Goal: Task Accomplishment & Management: Complete application form

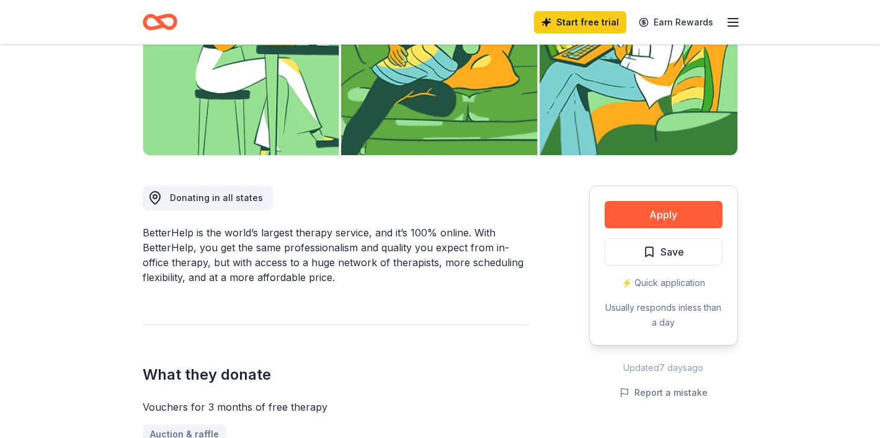
scroll to position [229, 0]
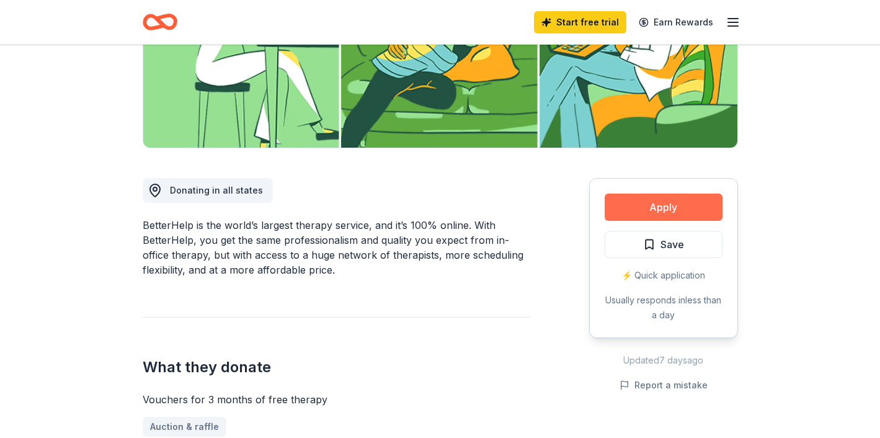
click at [679, 215] on button "Apply" at bounding box center [664, 206] width 118 height 27
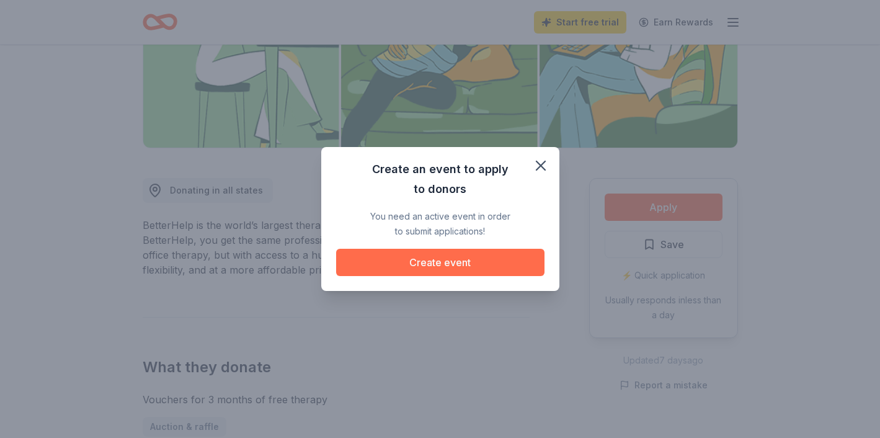
click at [450, 263] on button "Create event" at bounding box center [440, 262] width 208 height 27
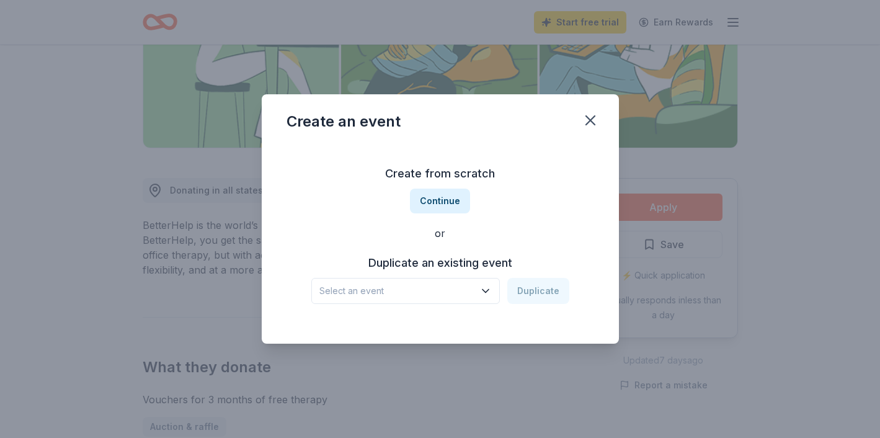
click at [414, 298] on span "Select an event" at bounding box center [396, 290] width 155 height 15
click at [493, 236] on div "Create from scratch Continue or Duplicate an existing event Select an event Dup…" at bounding box center [440, 234] width 308 height 180
click at [448, 271] on h3 "Duplicate an existing event" at bounding box center [440, 263] width 258 height 20
click at [440, 268] on h3 "Duplicate an existing event" at bounding box center [440, 263] width 258 height 20
click at [468, 295] on span "Select an event" at bounding box center [396, 290] width 155 height 15
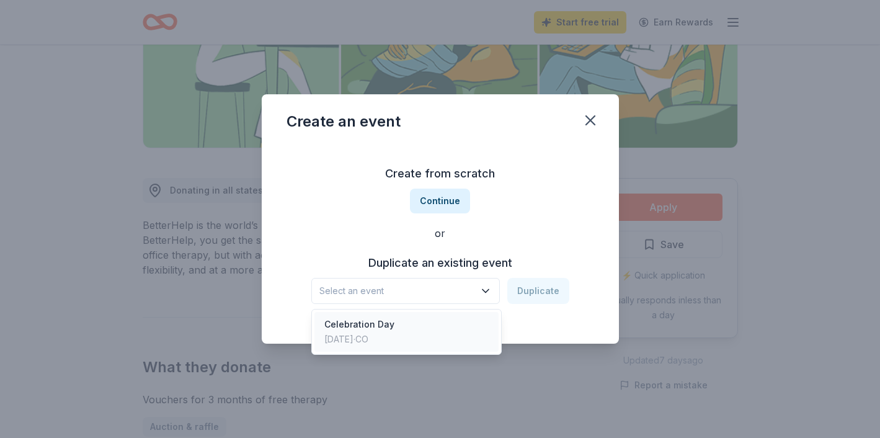
click at [455, 327] on div "Celebration Day [DATE] · CO" at bounding box center [406, 332] width 185 height 40
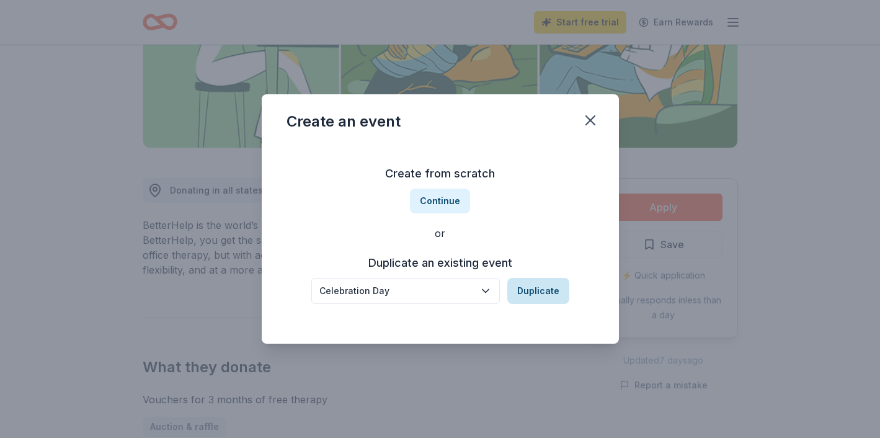
click at [538, 302] on button "Duplicate" at bounding box center [538, 291] width 62 height 26
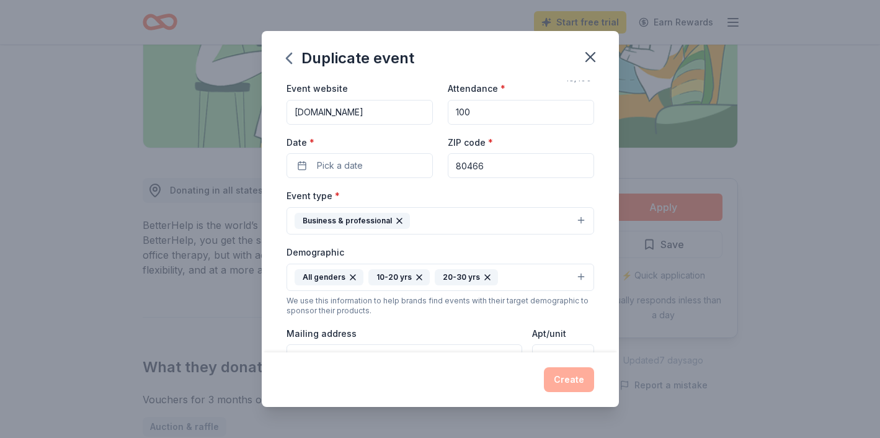
scroll to position [55, 0]
click at [353, 167] on span "Pick a date" at bounding box center [340, 164] width 46 height 15
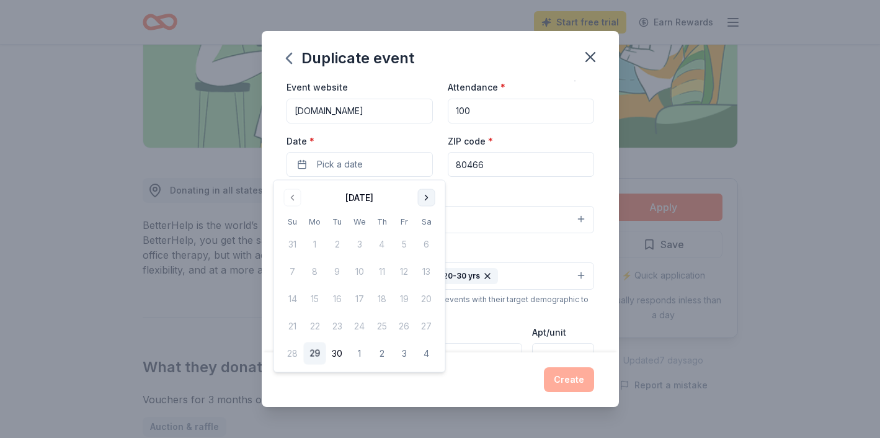
click at [427, 201] on button "Go to next month" at bounding box center [426, 197] width 17 height 17
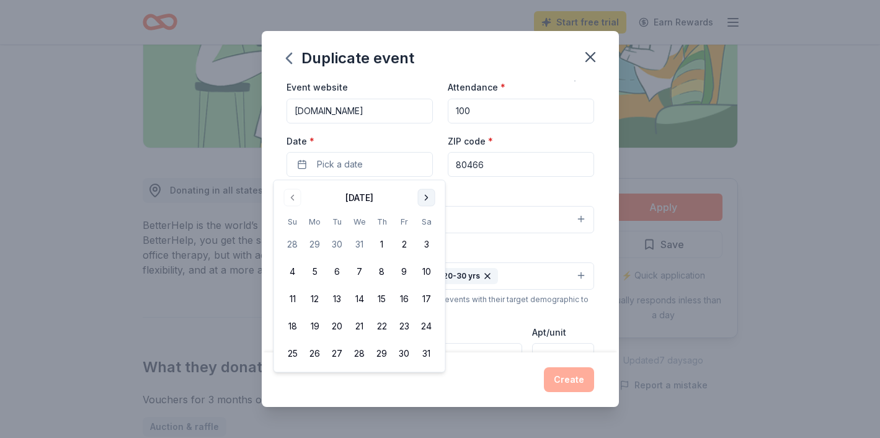
click at [427, 201] on button "Go to next month" at bounding box center [426, 197] width 17 height 17
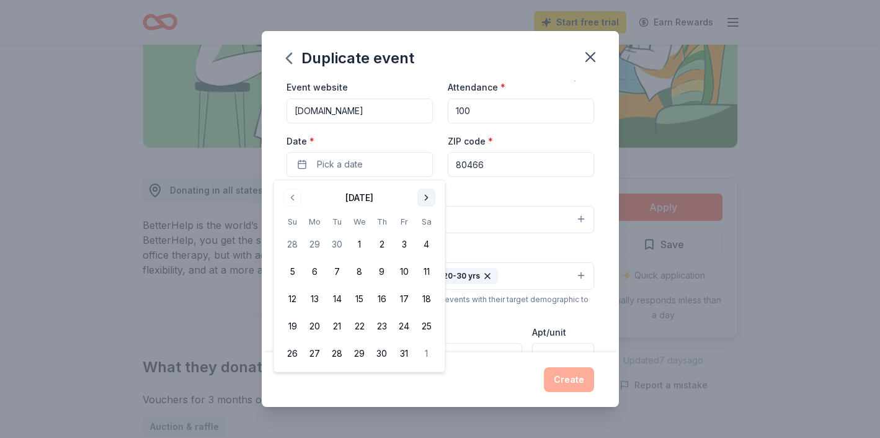
click at [427, 201] on button "Go to next month" at bounding box center [426, 197] width 17 height 17
click at [378, 273] on button "6" at bounding box center [382, 271] width 22 height 22
click at [515, 184] on div "Event name * Celebration Day 16 /100 Event website teamworkscolorado.org Attend…" at bounding box center [440, 313] width 308 height 575
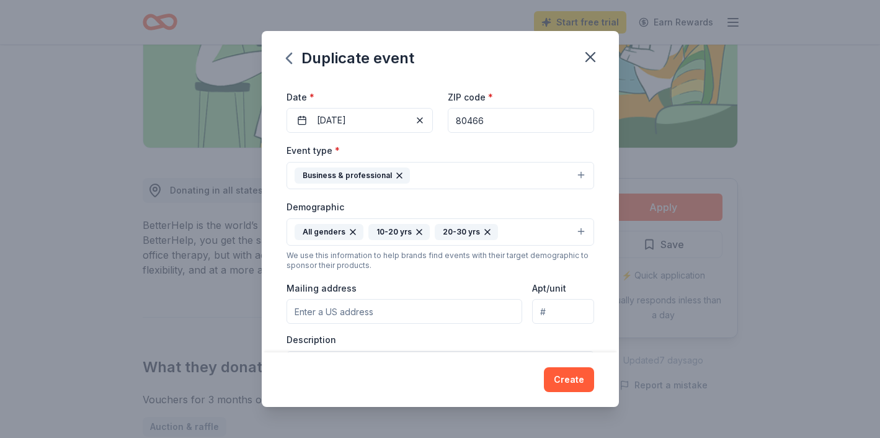
scroll to position [103, 0]
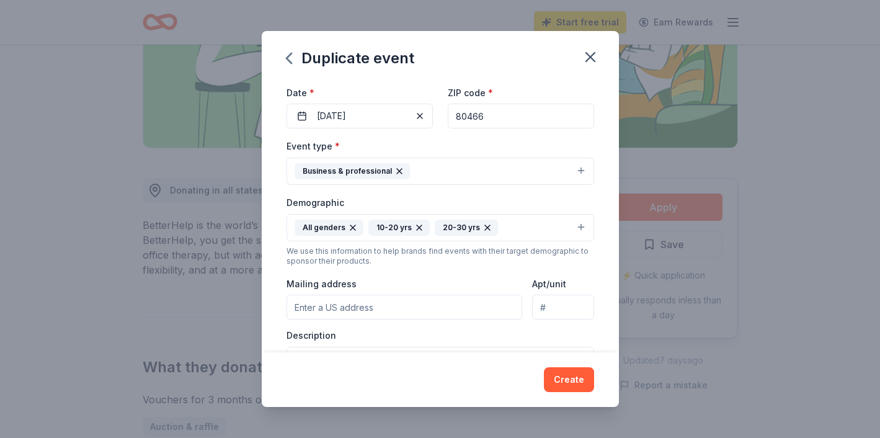
click at [501, 169] on button "Business & professional" at bounding box center [440, 171] width 308 height 27
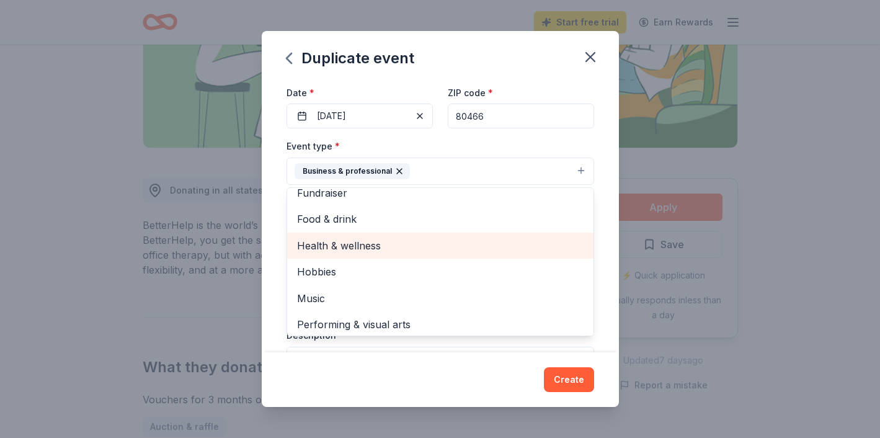
scroll to position [15, 0]
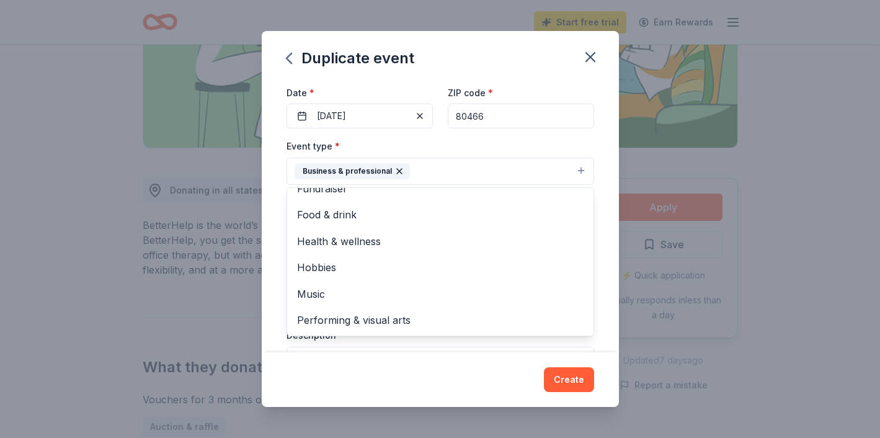
click at [275, 202] on div "Event name * Celebration Day 16 /100 Event website teamworkscolorado.org Attend…" at bounding box center [440, 217] width 357 height 272
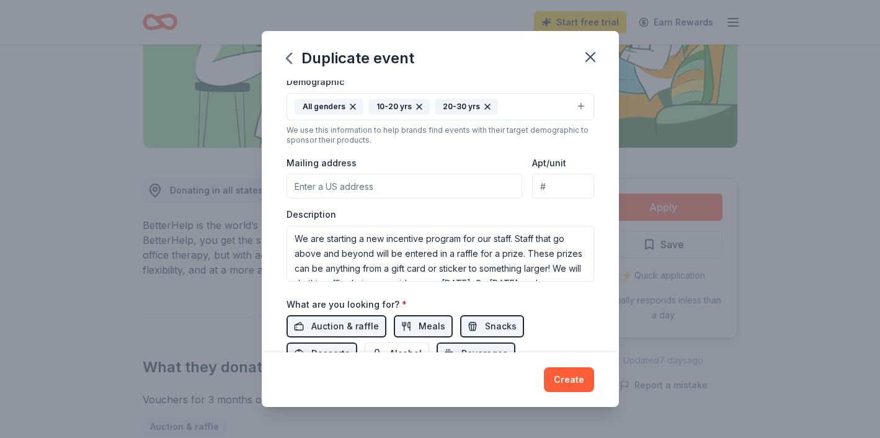
scroll to position [222, 0]
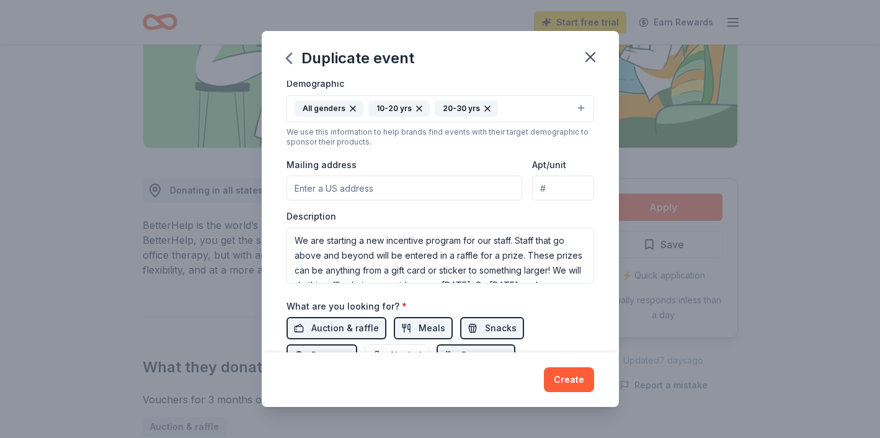
click at [443, 188] on input "Mailing address" at bounding box center [404, 187] width 236 height 25
click at [283, 210] on div "Event name * Celebration Day 16 /100 Event website teamworkscolorado.org Attend…" at bounding box center [440, 217] width 357 height 272
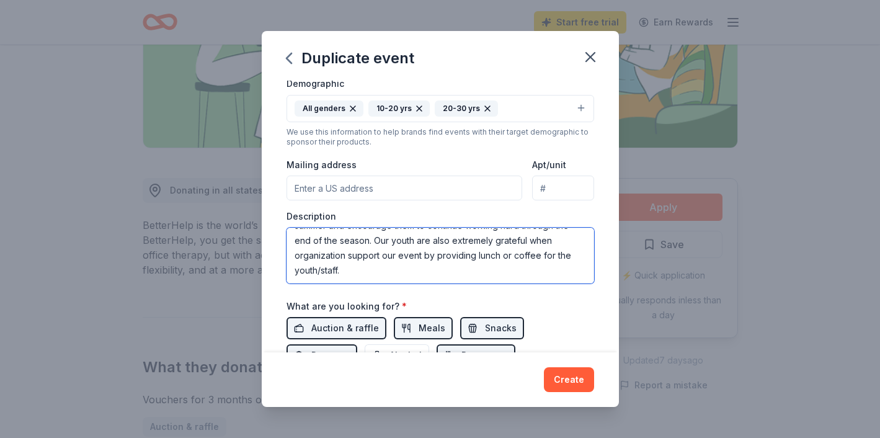
scroll to position [0, 0]
drag, startPoint x: 376, startPoint y: 269, endPoint x: 275, endPoint y: 181, distance: 134.1
click at [275, 180] on div "Event name * Celebration Day 16 /100 Event website teamworkscolorado.org Attend…" at bounding box center [440, 217] width 357 height 272
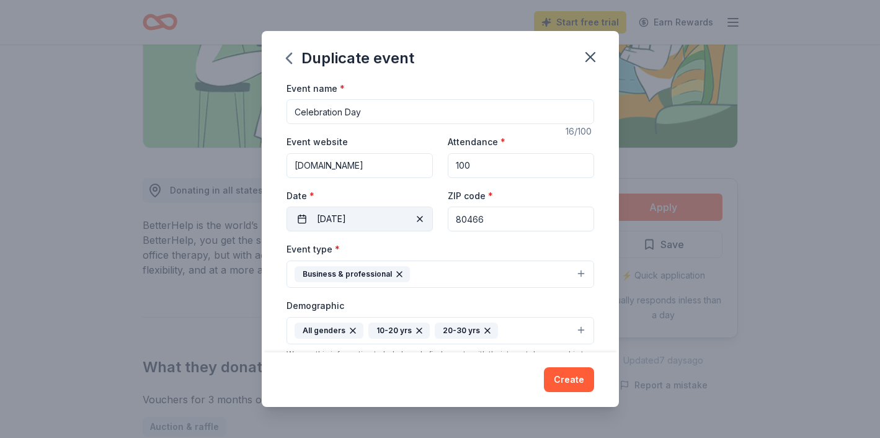
click at [363, 221] on button "08/06/2026" at bounding box center [359, 219] width 146 height 25
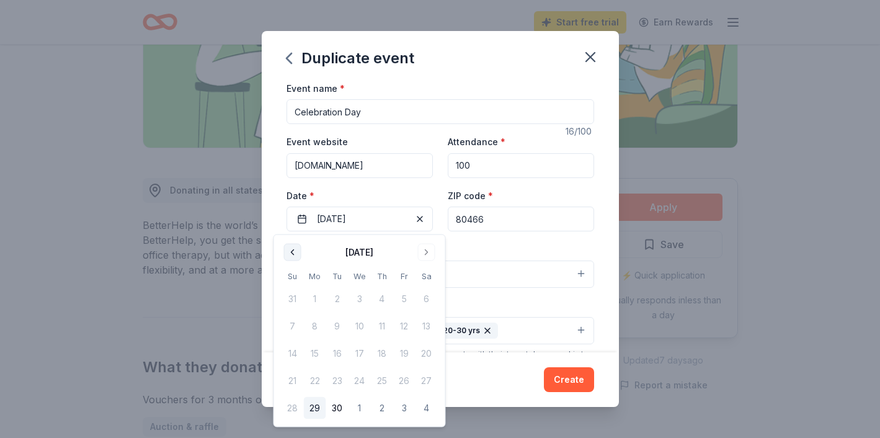
click at [294, 253] on button "Go to previous month" at bounding box center [292, 252] width 17 height 17
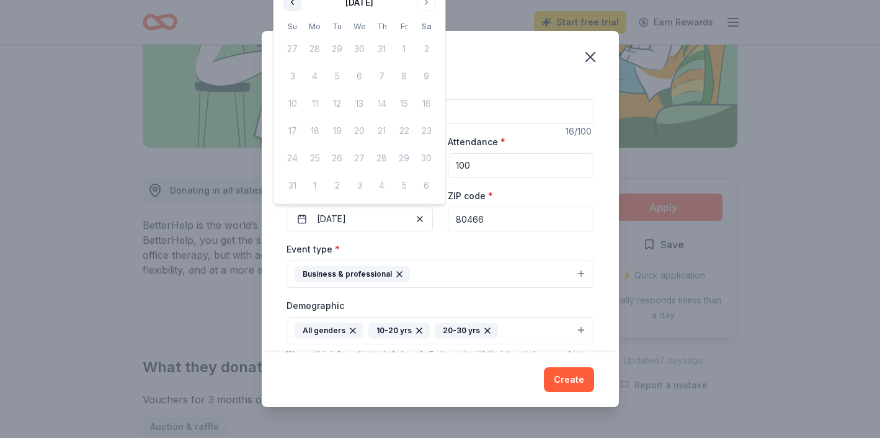
click at [294, 2] on button "Go to previous month" at bounding box center [292, 2] width 17 height 17
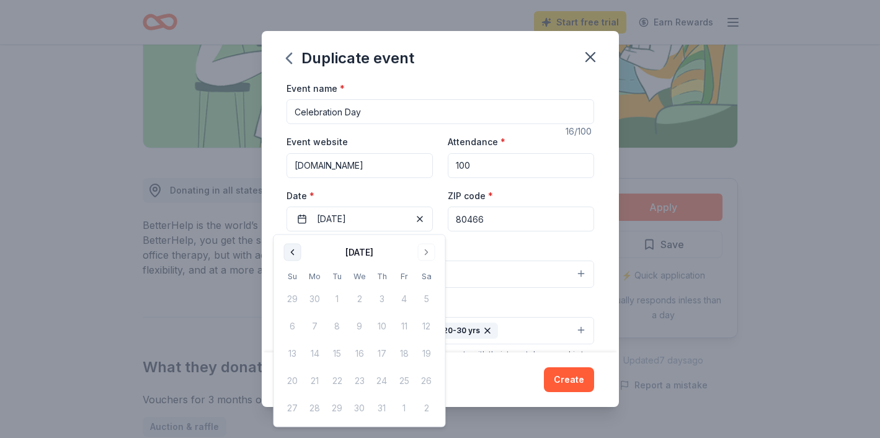
click at [298, 249] on button "Go to previous month" at bounding box center [292, 252] width 17 height 17
click at [313, 408] on td "30" at bounding box center [315, 408] width 22 height 22
click at [313, 401] on td "30" at bounding box center [315, 408] width 22 height 22
click at [362, 223] on button "08/06/2026" at bounding box center [359, 219] width 146 height 25
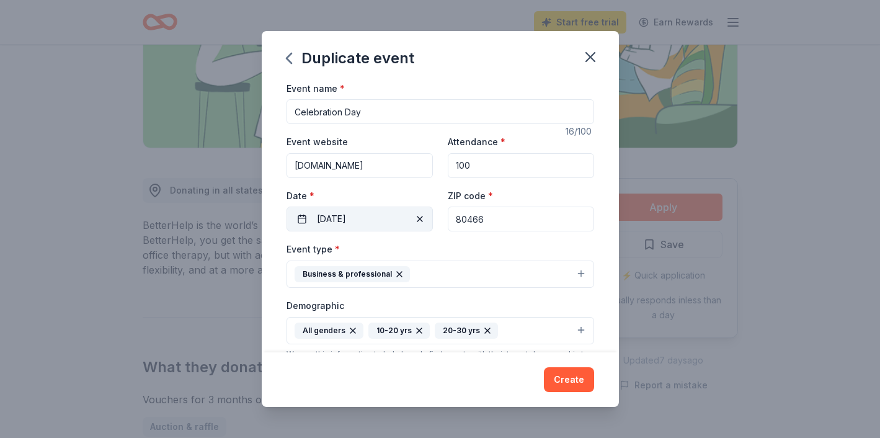
click at [355, 221] on button "08/06/2026" at bounding box center [359, 219] width 146 height 25
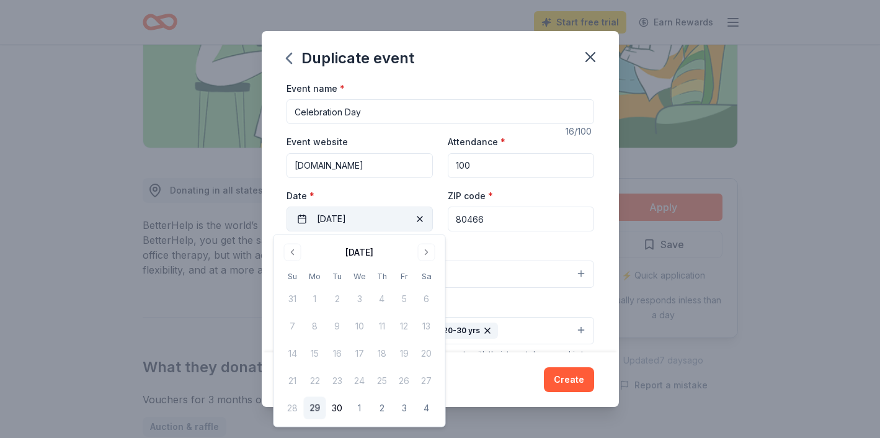
click at [355, 221] on button "08/06/2026" at bounding box center [359, 219] width 146 height 25
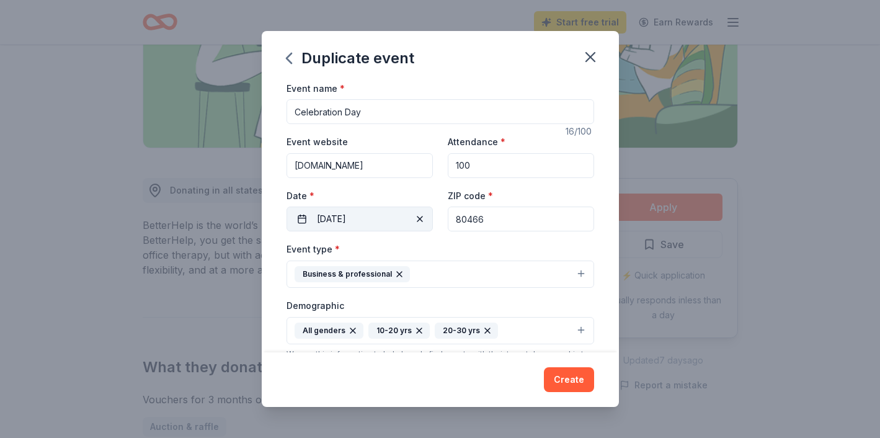
click at [355, 216] on button "08/06/2026" at bounding box center [359, 219] width 146 height 25
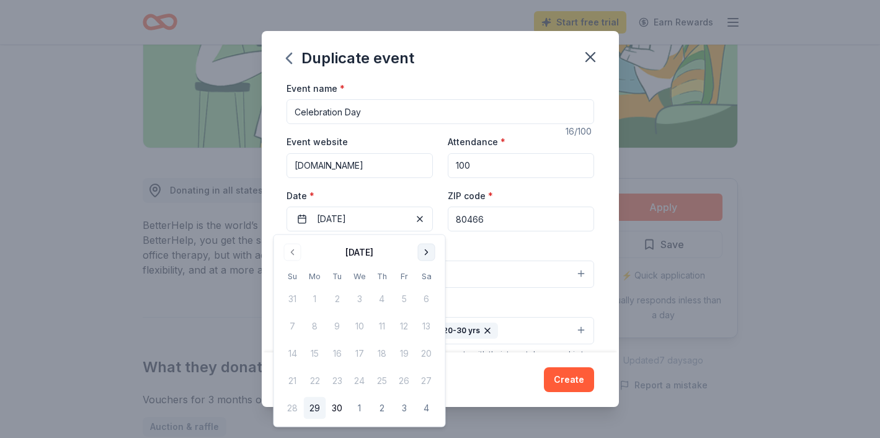
click at [427, 252] on button "Go to next month" at bounding box center [426, 252] width 17 height 17
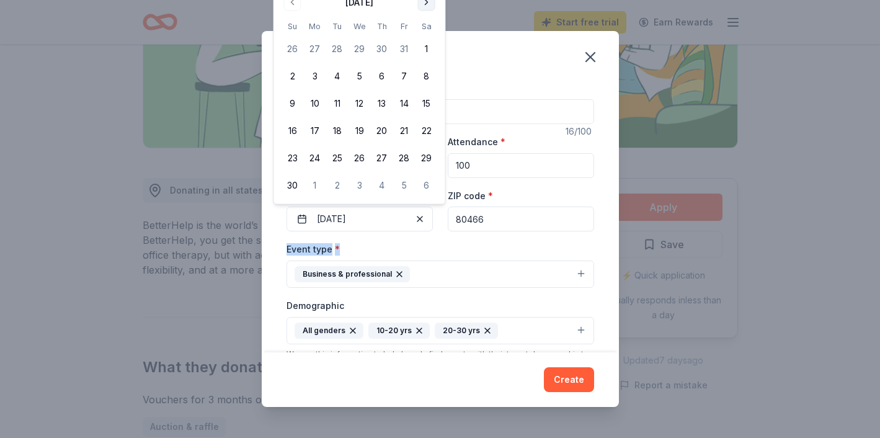
click at [427, 252] on div "Event type * Business & professional" at bounding box center [440, 264] width 308 height 47
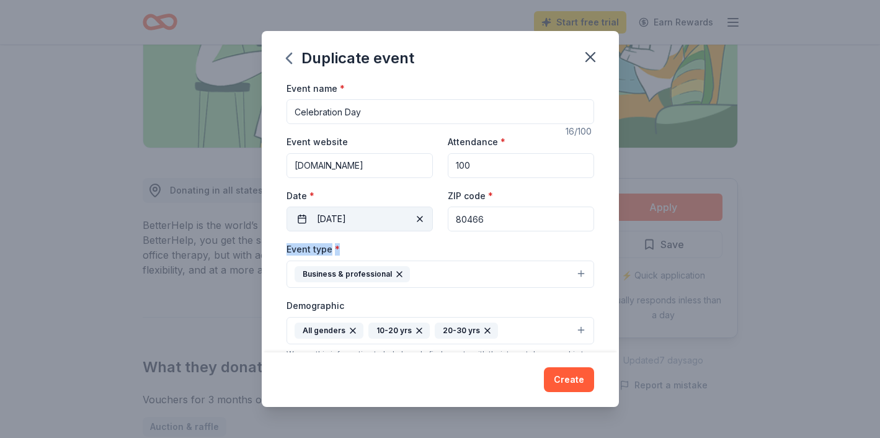
click at [391, 217] on button "08/06/2026" at bounding box center [359, 219] width 146 height 25
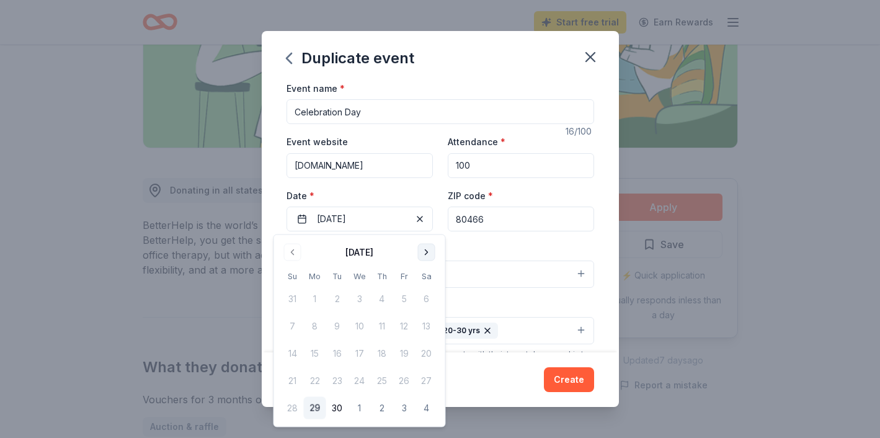
click at [425, 257] on button "Go to next month" at bounding box center [426, 252] width 17 height 17
click at [425, 250] on button "Go to next month" at bounding box center [426, 252] width 17 height 17
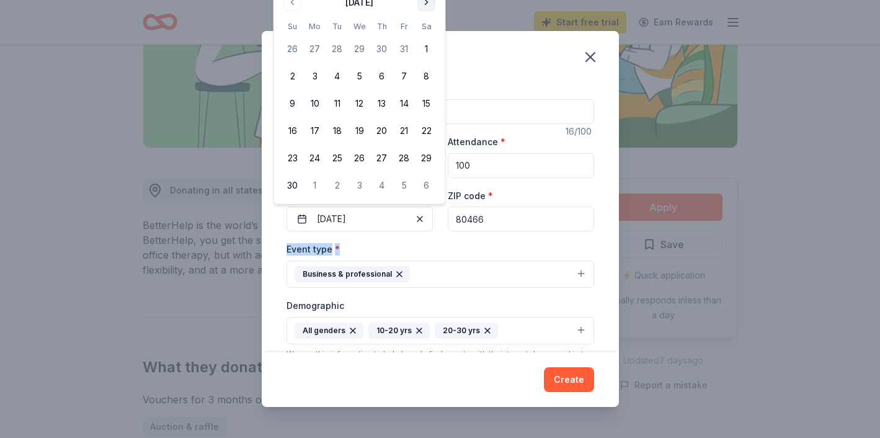
click at [425, 250] on div "Event type * Business & professional" at bounding box center [440, 264] width 308 height 47
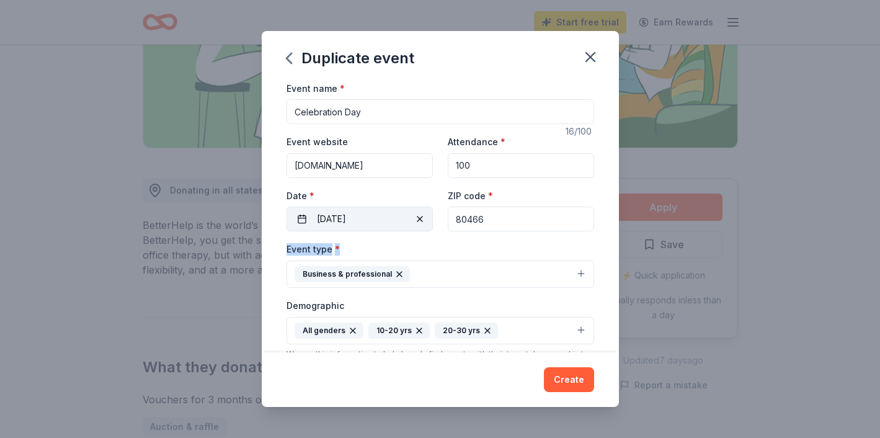
click at [362, 212] on button "08/06/2026" at bounding box center [359, 219] width 146 height 25
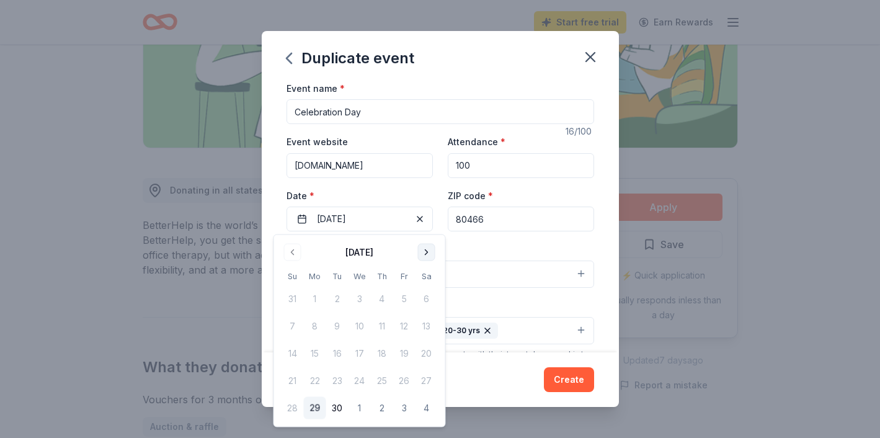
click at [422, 251] on button "Go to next month" at bounding box center [426, 252] width 17 height 17
click at [422, 245] on button "Go to next month" at bounding box center [426, 252] width 17 height 17
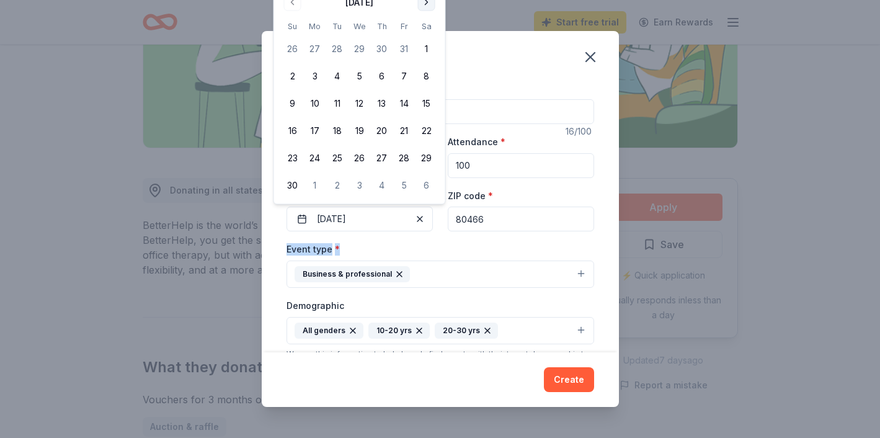
click at [425, 8] on button "Go to next month" at bounding box center [426, 2] width 17 height 17
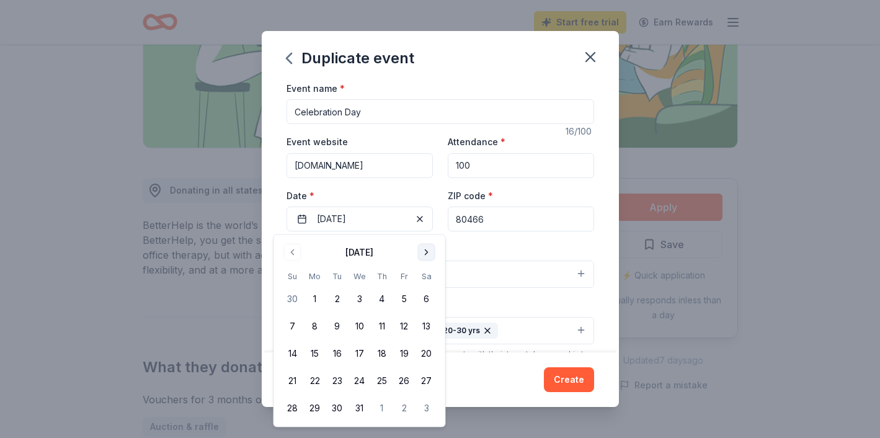
click at [424, 251] on button "Go to next month" at bounding box center [426, 252] width 17 height 17
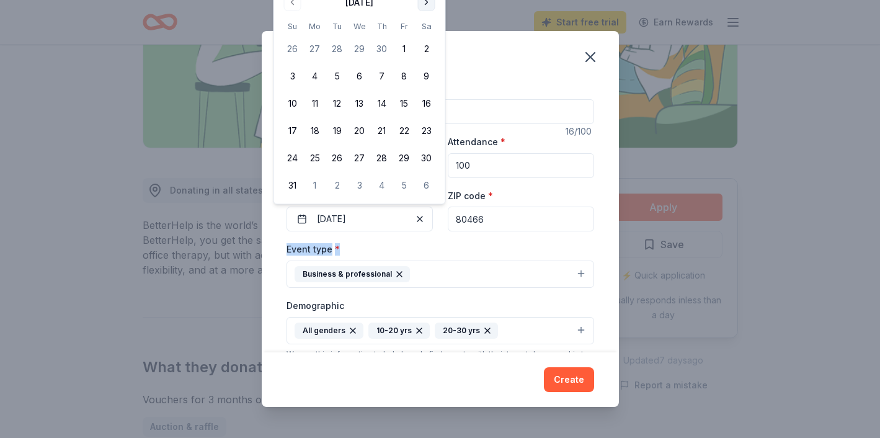
click at [427, 9] on button "Go to next month" at bounding box center [426, 2] width 17 height 17
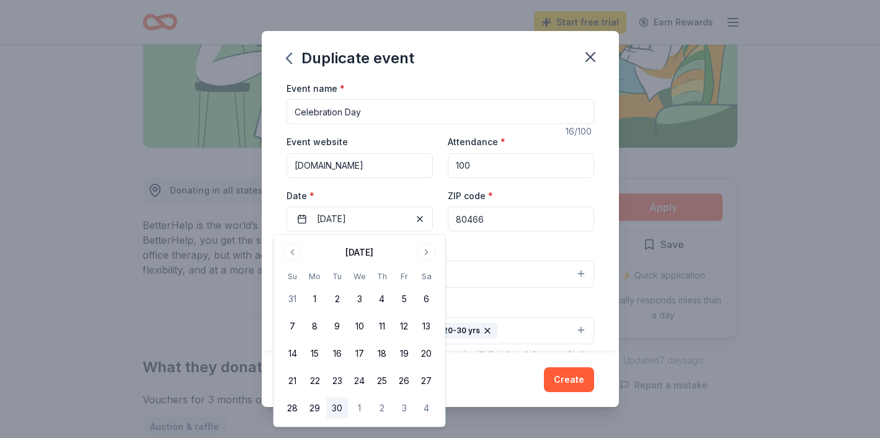
click at [337, 402] on button "30" at bounding box center [337, 408] width 22 height 22
click at [512, 244] on div "Event type * Business & professional" at bounding box center [440, 264] width 308 height 47
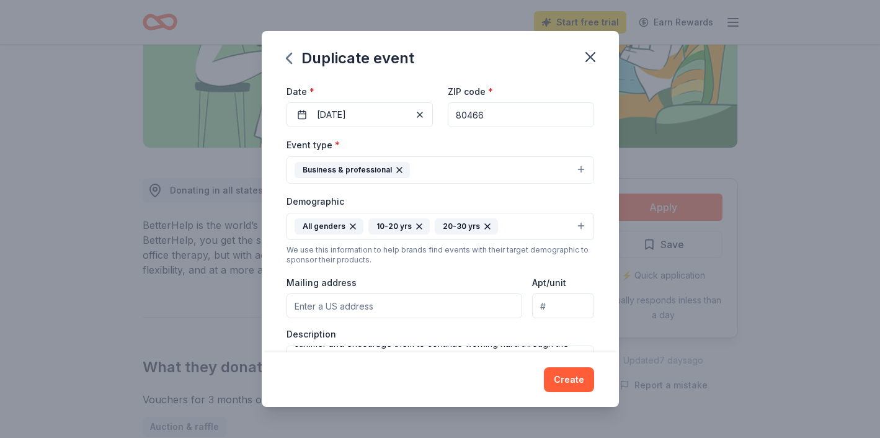
scroll to position [102, 0]
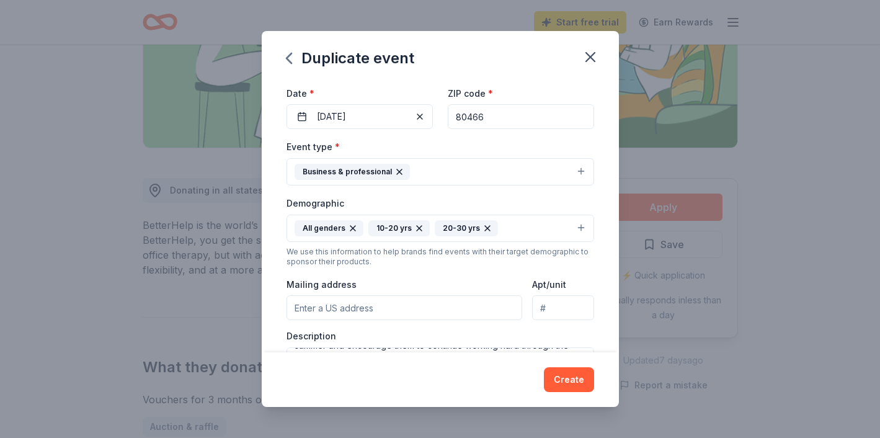
click at [577, 170] on button "Business & professional" at bounding box center [440, 171] width 308 height 27
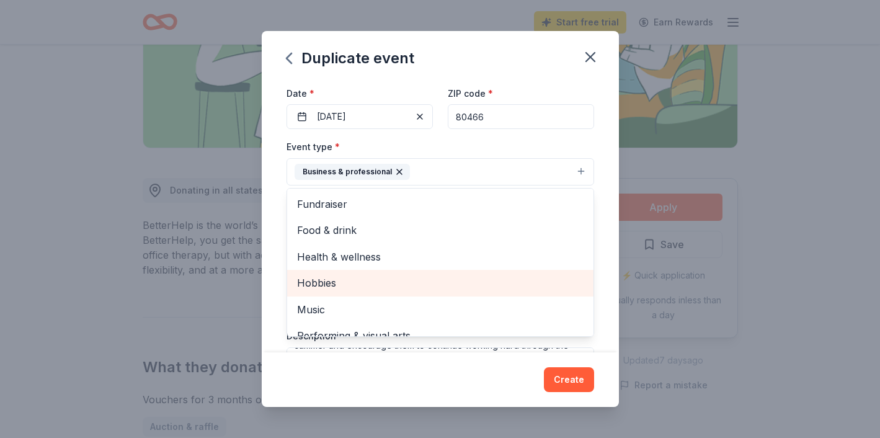
scroll to position [15, 0]
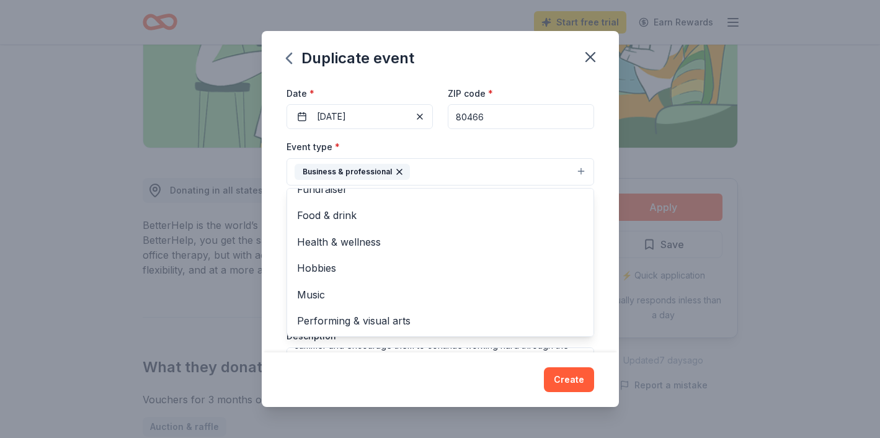
click at [278, 186] on div "Event name * Celebration Day 16 /100 Event website teamworkscolorado.org Attend…" at bounding box center [440, 217] width 357 height 272
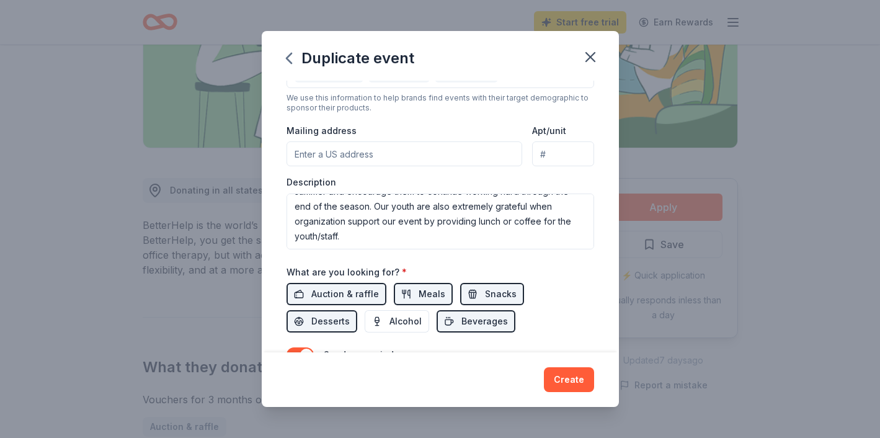
scroll to position [256, 0]
click at [391, 167] on div "Event type * Business & professional Demographic All genders 10-20 yrs 20-30 yr…" at bounding box center [440, 117] width 308 height 264
click at [383, 157] on input "Mailing address" at bounding box center [404, 153] width 236 height 25
paste input "P.O. Box 1070"
click at [559, 177] on div "Description We are starting a new incentive program for our staff. Staff that g…" at bounding box center [440, 212] width 308 height 73
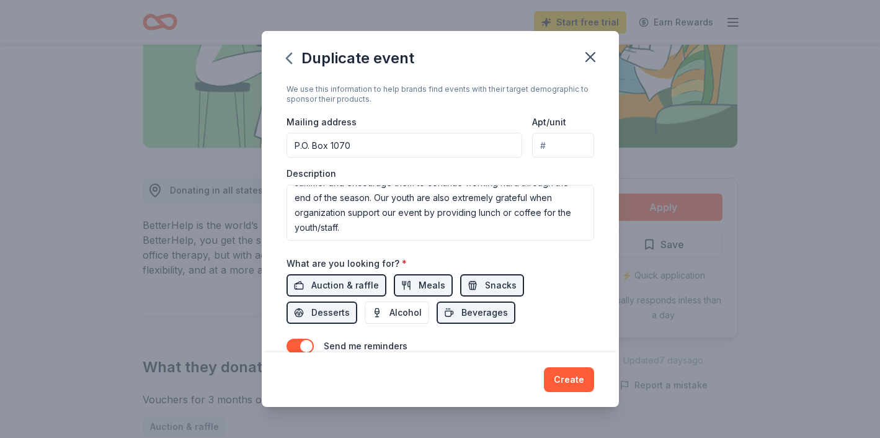
scroll to position [267, 0]
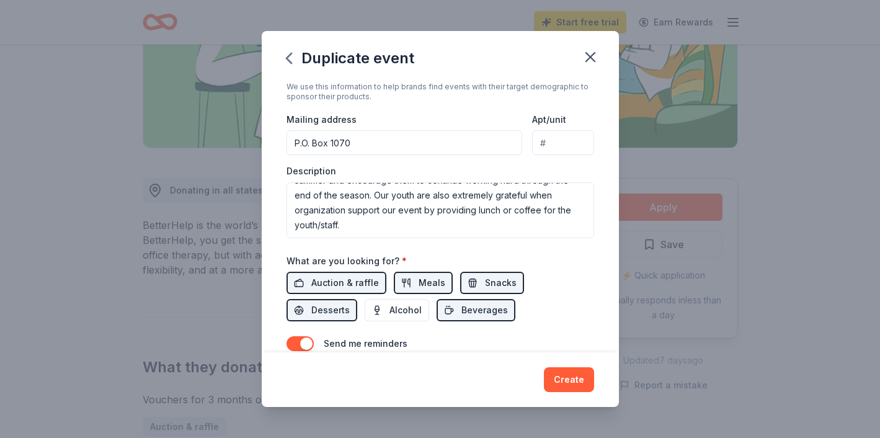
click at [443, 136] on input "P.O. Box 1070" at bounding box center [404, 142] width 236 height 25
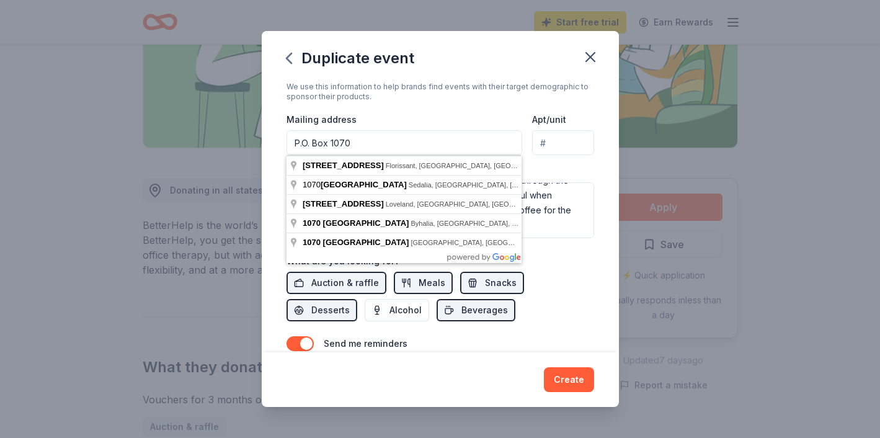
click at [439, 140] on input "P.O. Box 1070" at bounding box center [404, 142] width 236 height 25
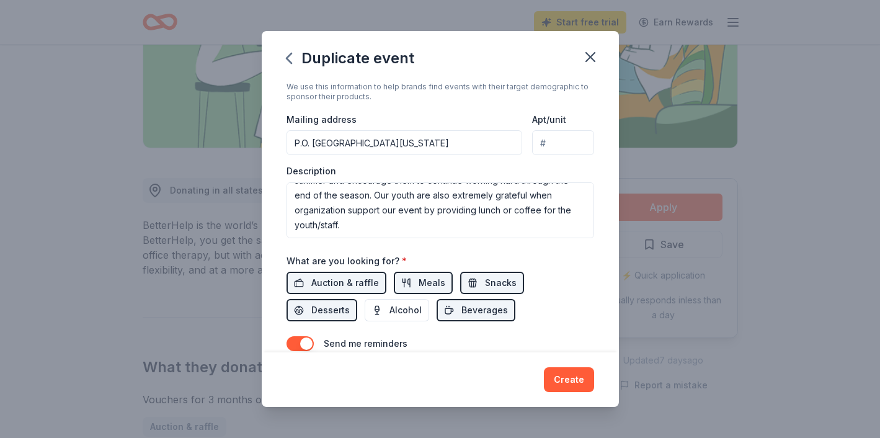
type input "P.O. Box 1070, Nederland, Colorado, 80466"
click at [436, 167] on div "Description We are starting a new incentive program for our staff. Staff that g…" at bounding box center [440, 201] width 308 height 73
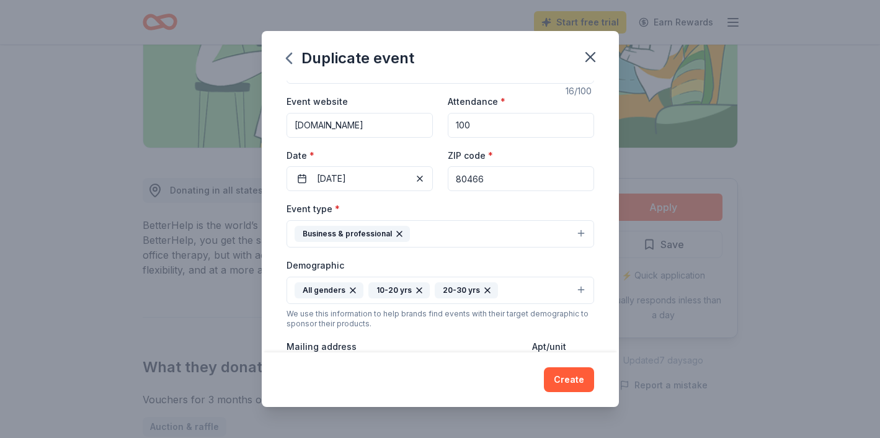
scroll to position [0, 0]
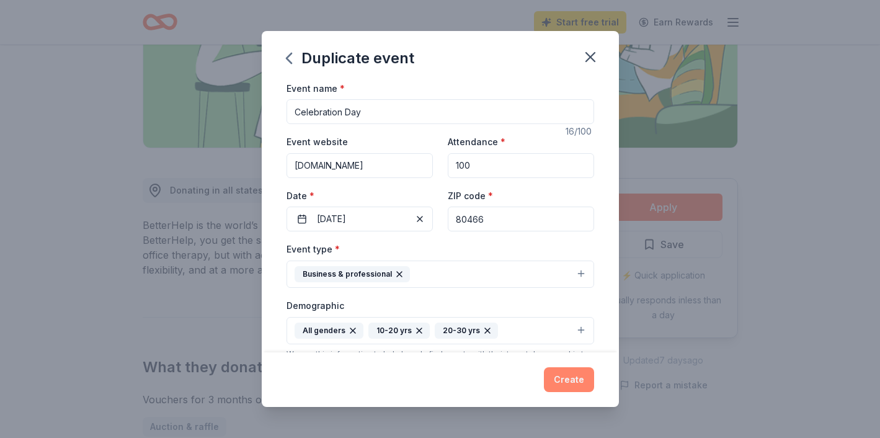
click at [567, 386] on button "Create" at bounding box center [569, 379] width 50 height 25
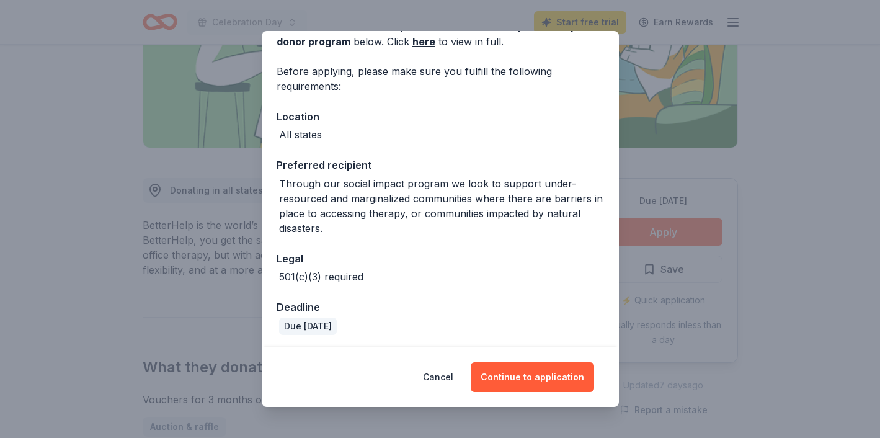
scroll to position [74, 0]
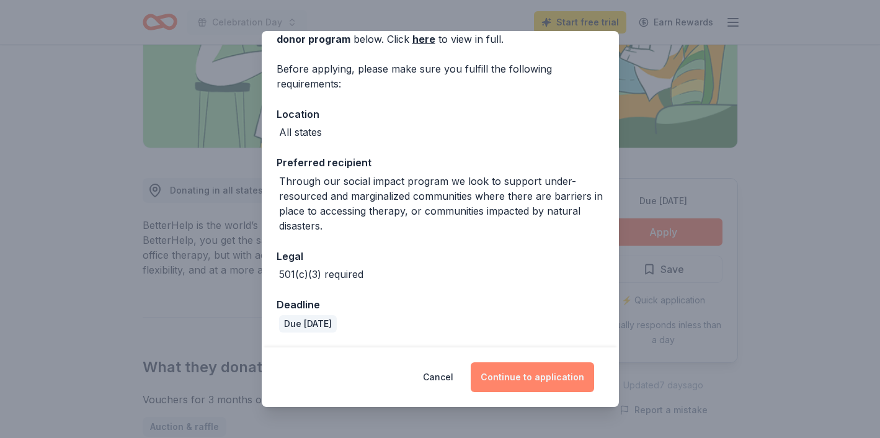
click at [553, 378] on button "Continue to application" at bounding box center [532, 377] width 123 height 30
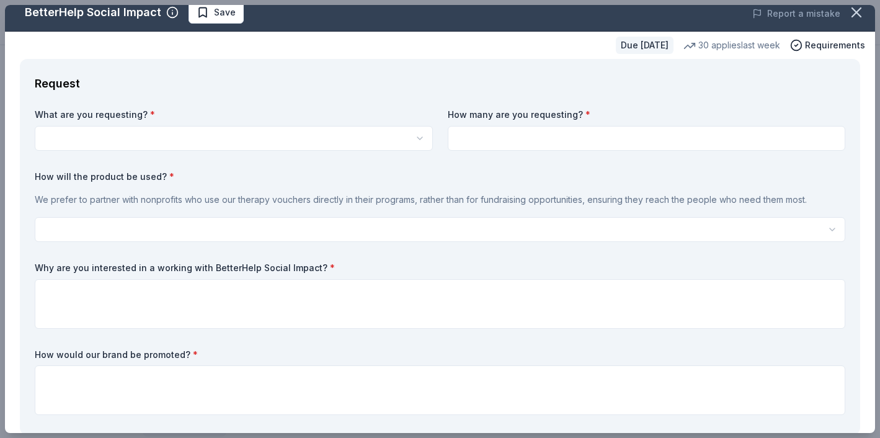
scroll to position [1, 0]
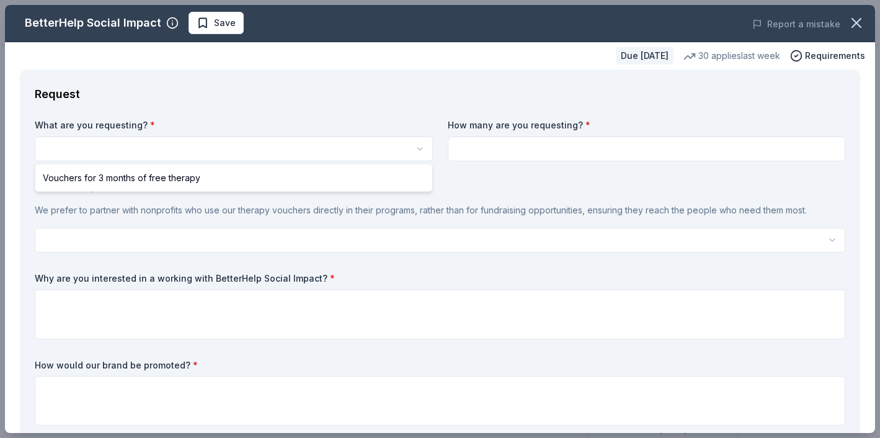
click at [336, 141] on html "Celebration Day Save Apply Due in 253 days Share BetterHelp Social Impact New 3…" at bounding box center [440, 219] width 880 height 438
select select "Vouchers for 3 months of free therapy"
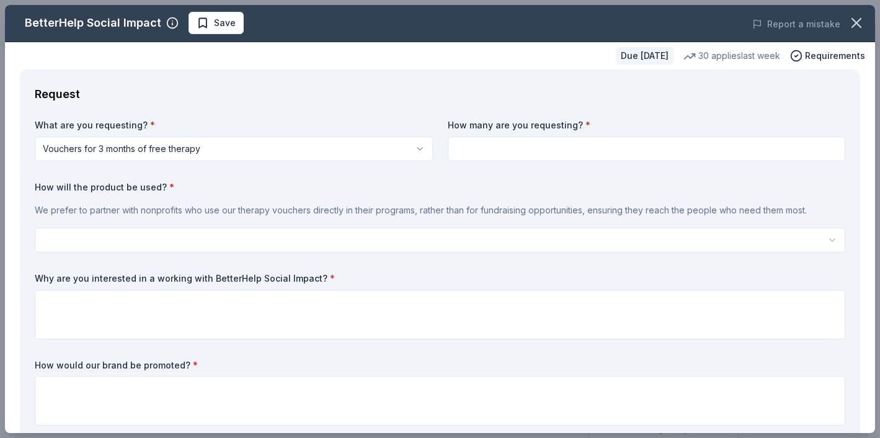
click at [557, 153] on input at bounding box center [647, 148] width 398 height 25
click at [474, 151] on input at bounding box center [647, 148] width 398 height 25
type input "2"
type input "10"
click at [445, 193] on div "How will the product be used? * We prefer to partner with nonprofits who use ou…" at bounding box center [440, 217] width 811 height 72
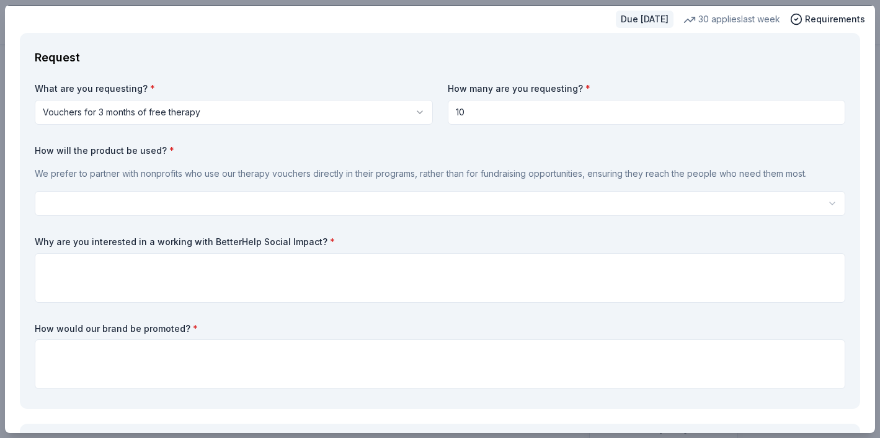
scroll to position [41, 0]
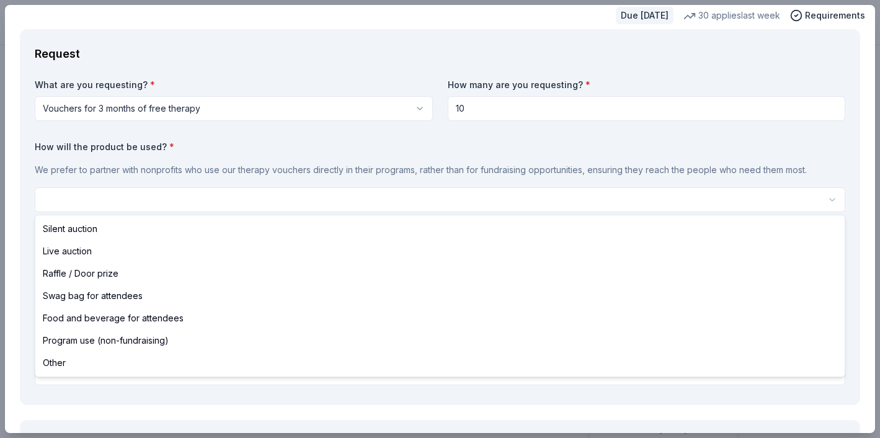
click at [196, 202] on html "Celebration Day Save Apply Due in 253 days Share BetterHelp Social Impact New 3…" at bounding box center [440, 219] width 880 height 438
select select "raffleDoorPrize"
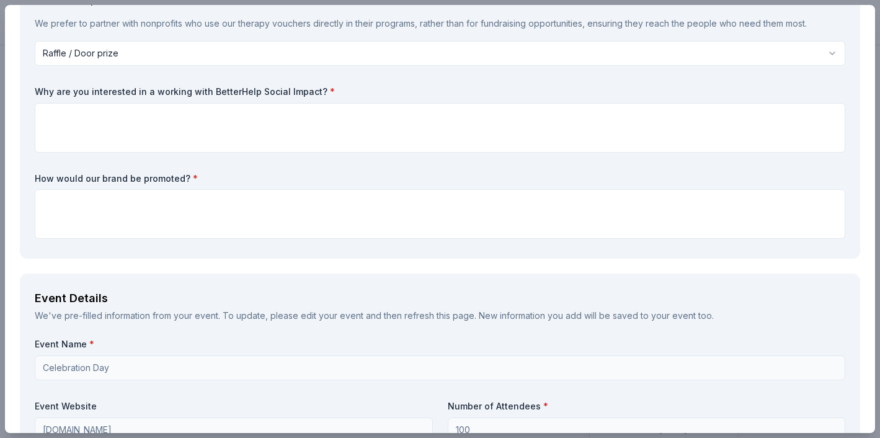
scroll to position [0, 0]
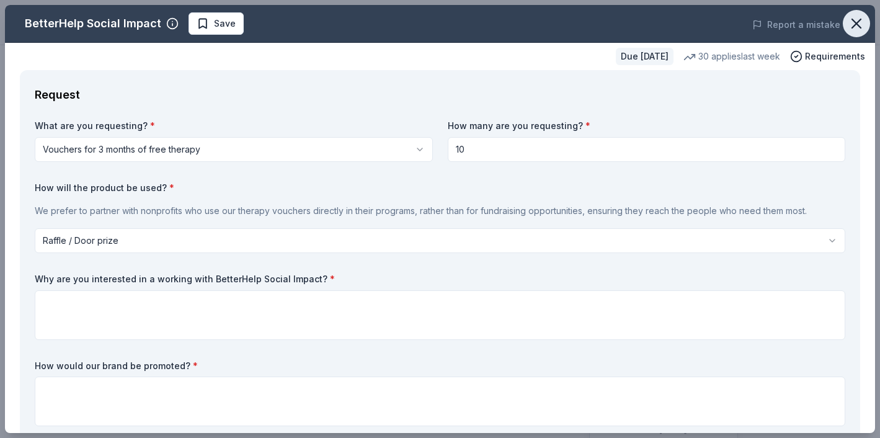
click at [859, 33] on button "button" at bounding box center [856, 23] width 27 height 27
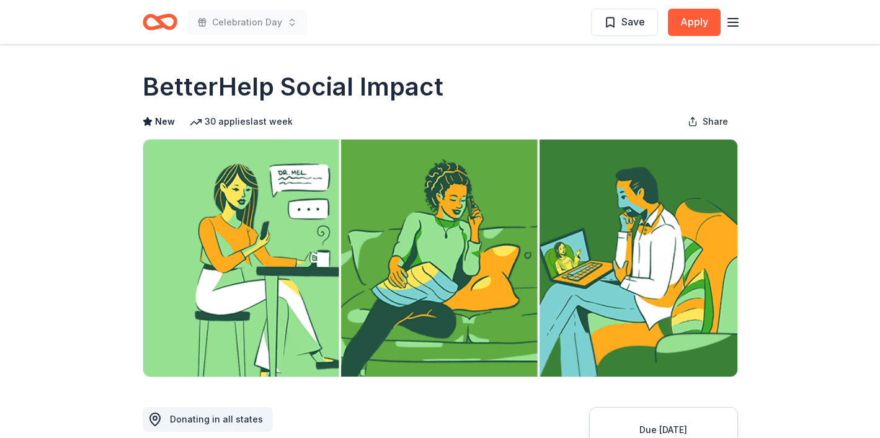
click at [735, 24] on icon "button" at bounding box center [733, 22] width 15 height 15
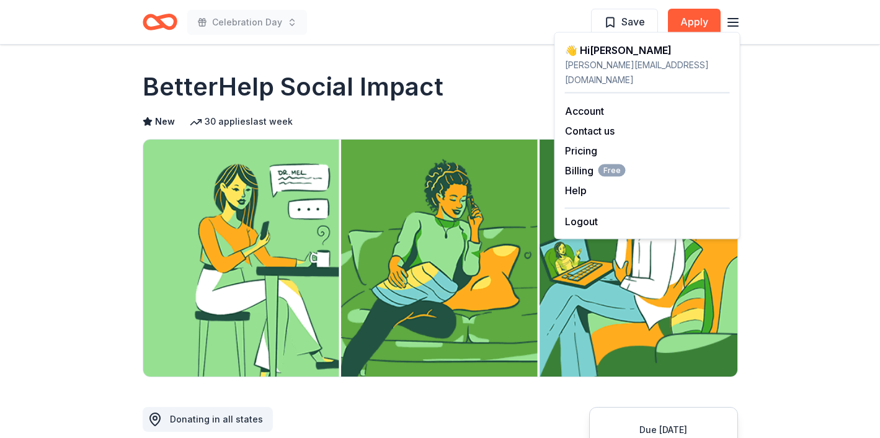
click at [598, 49] on div "👋 Hi Allison" at bounding box center [647, 50] width 165 height 15
click at [597, 105] on link "Account" at bounding box center [584, 111] width 39 height 12
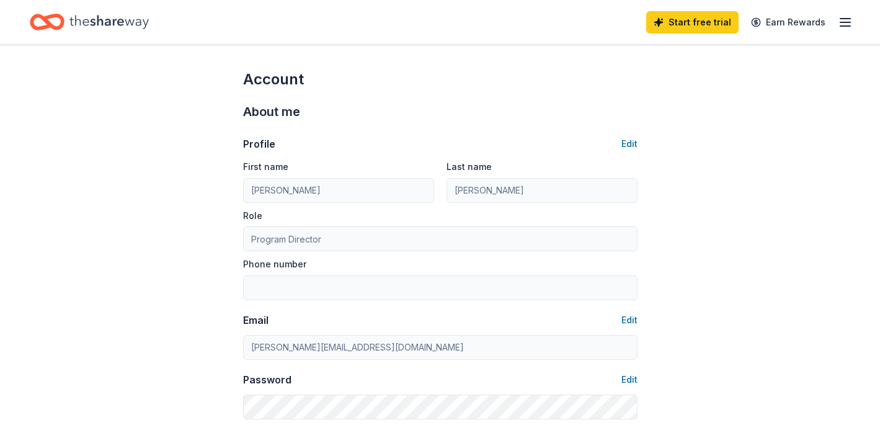
click at [846, 27] on icon "button" at bounding box center [845, 22] width 15 height 15
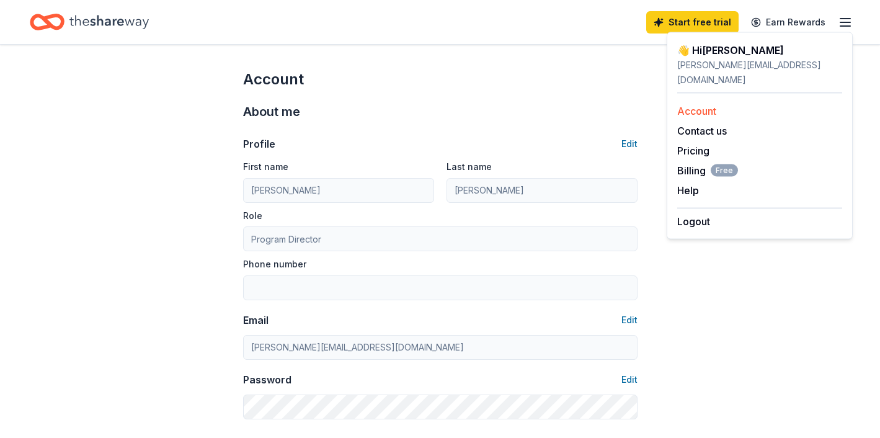
click at [700, 105] on link "Account" at bounding box center [696, 111] width 39 height 12
click at [94, 24] on icon "Home" at bounding box center [108, 22] width 79 height 14
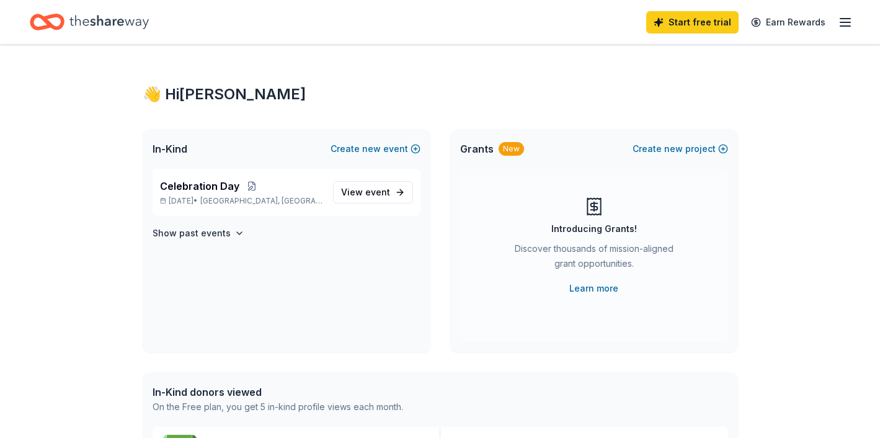
click at [44, 31] on icon "Home" at bounding box center [47, 21] width 35 height 29
click at [296, 193] on div "Celebration Day Jun 30, 2026 • Nederland, CO" at bounding box center [241, 192] width 163 height 27
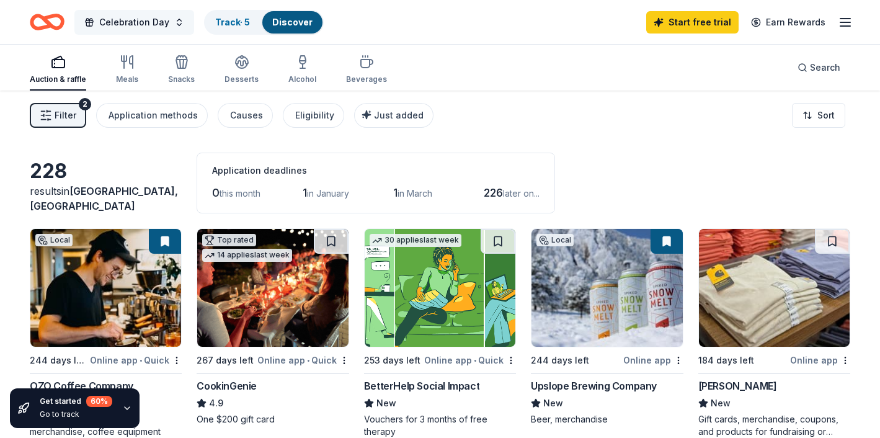
click at [139, 20] on span "Celebration Day" at bounding box center [134, 22] width 70 height 15
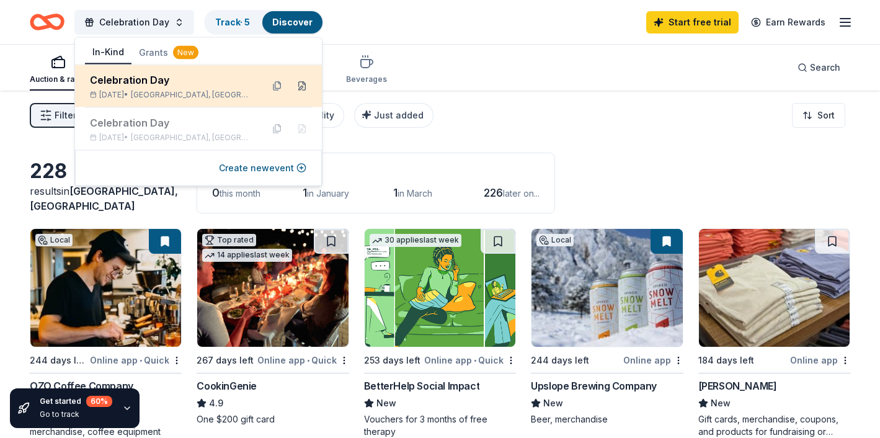
click at [300, 87] on button at bounding box center [302, 86] width 20 height 20
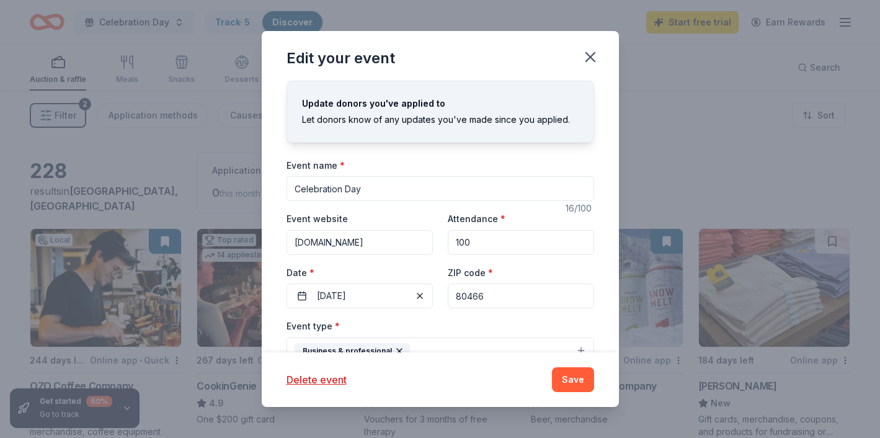
drag, startPoint x: 396, startPoint y: 194, endPoint x: 222, endPoint y: 169, distance: 176.1
click at [222, 169] on div "Edit your event Update donors you've applied to Let donors know of any updates …" at bounding box center [440, 219] width 880 height 438
type input "[DATE]"
click at [414, 203] on div "Event name * Education Day 14 /100 Event website teamworkscolorado.org Attendan…" at bounding box center [440, 445] width 308 height 575
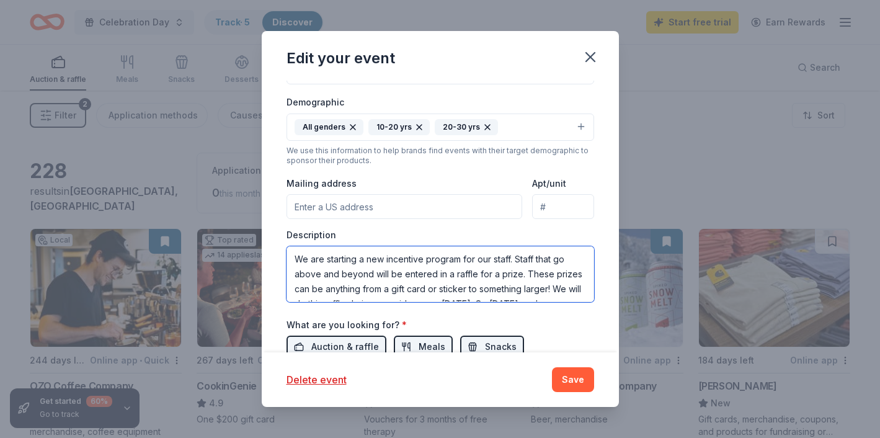
drag, startPoint x: 403, startPoint y: 287, endPoint x: 260, endPoint y: 223, distance: 156.3
click at [260, 222] on div "Edit your event Update donors you've applied to Let donors know of any updates …" at bounding box center [440, 219] width 880 height 438
paste textarea "About TeamWorks TeamWorks empowers youth through meaningful, hands-on stewardsh…"
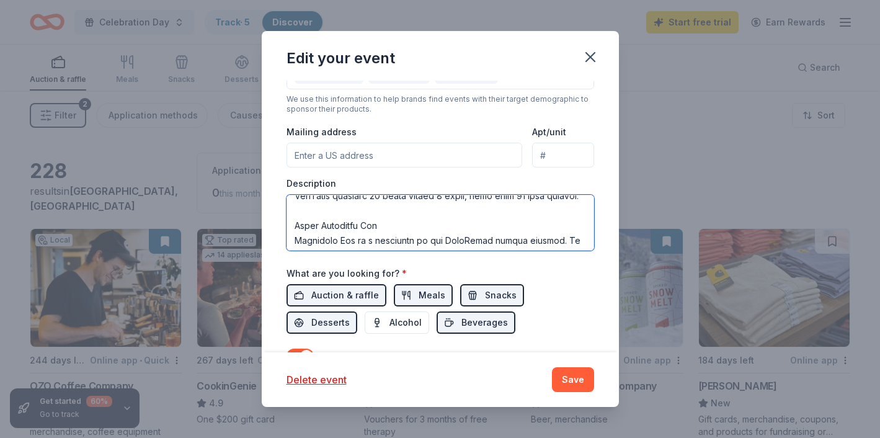
scroll to position [111, 0]
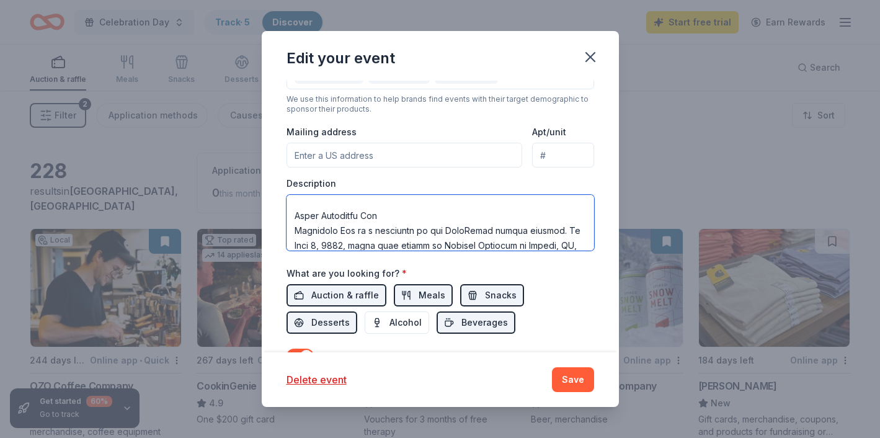
click at [388, 207] on textarea at bounding box center [440, 223] width 308 height 56
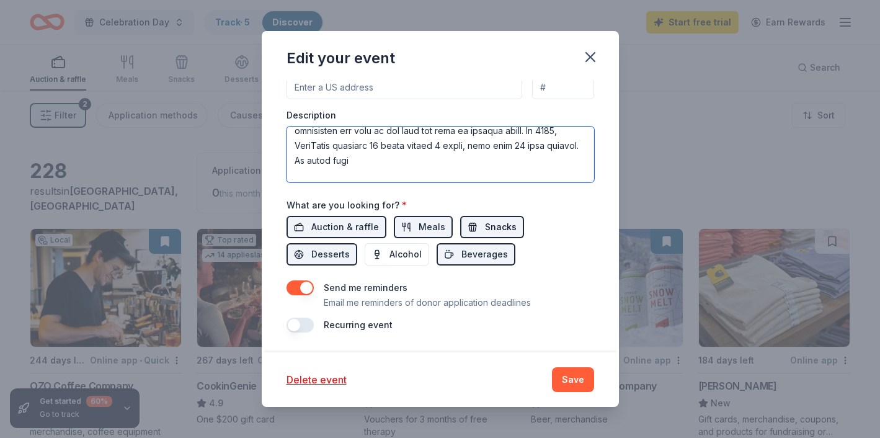
scroll to position [298, 0]
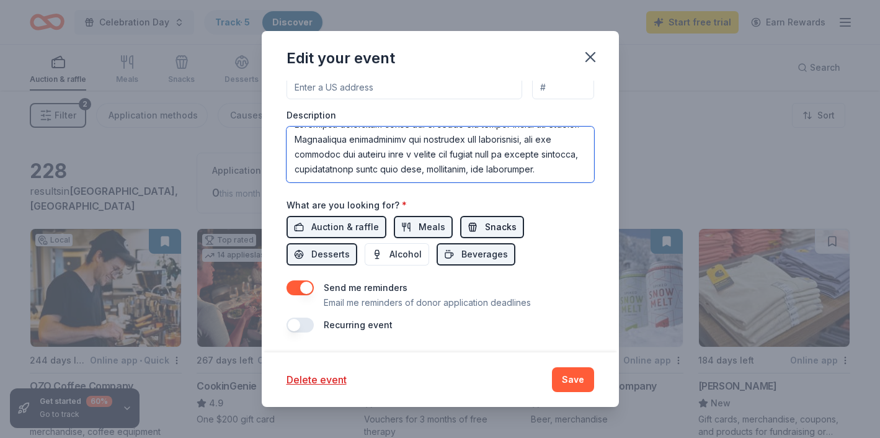
drag, startPoint x: 296, startPoint y: 140, endPoint x: 469, endPoint y: 234, distance: 197.0
click at [469, 234] on div "Event name * Education Day 14 /100 Event website teamworkscolorado.org Attendan…" at bounding box center [440, 45] width 308 height 575
paste textarea "TeamWorks prioritizes working with youth who are marginalized, disadvantaged, o…"
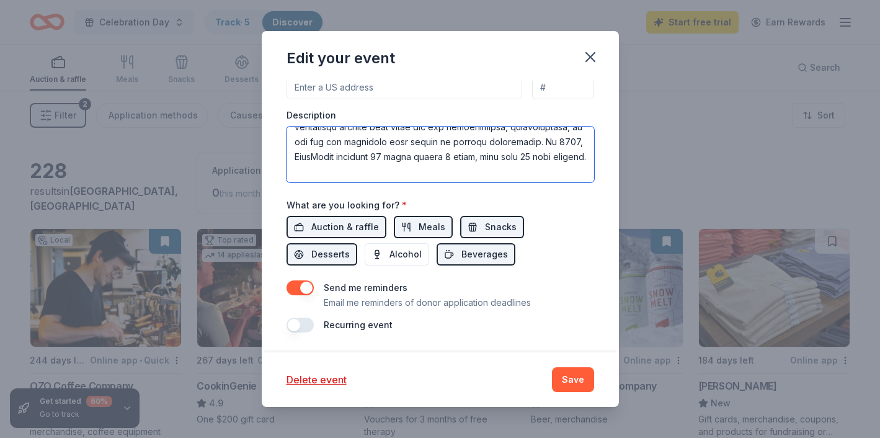
scroll to position [107, 0]
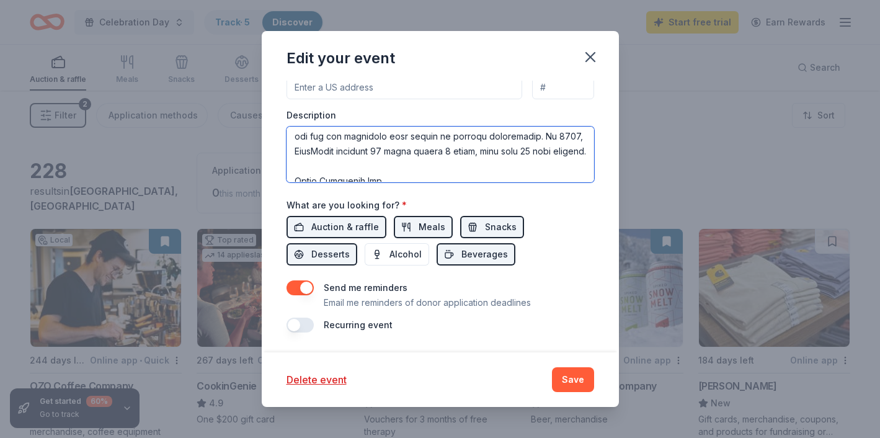
click at [344, 154] on textarea at bounding box center [440, 155] width 308 height 56
click at [574, 135] on textarea at bounding box center [440, 155] width 308 height 56
click at [344, 154] on textarea at bounding box center [440, 155] width 308 height 56
click at [476, 143] on textarea at bounding box center [440, 155] width 308 height 56
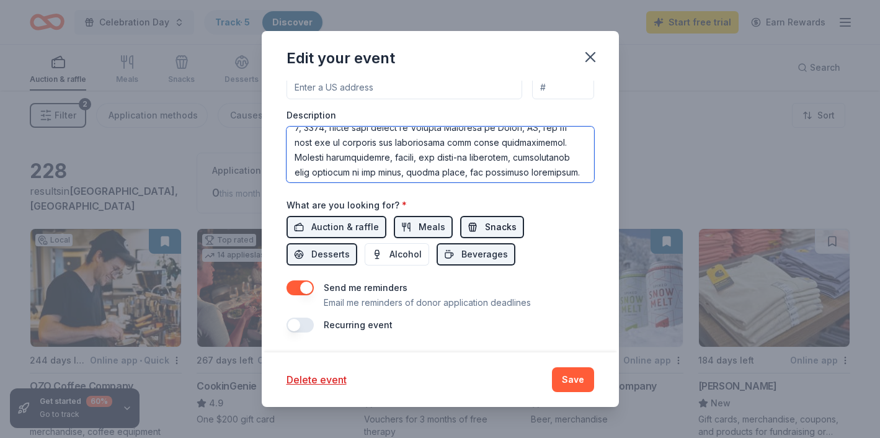
scroll to position [216, 0]
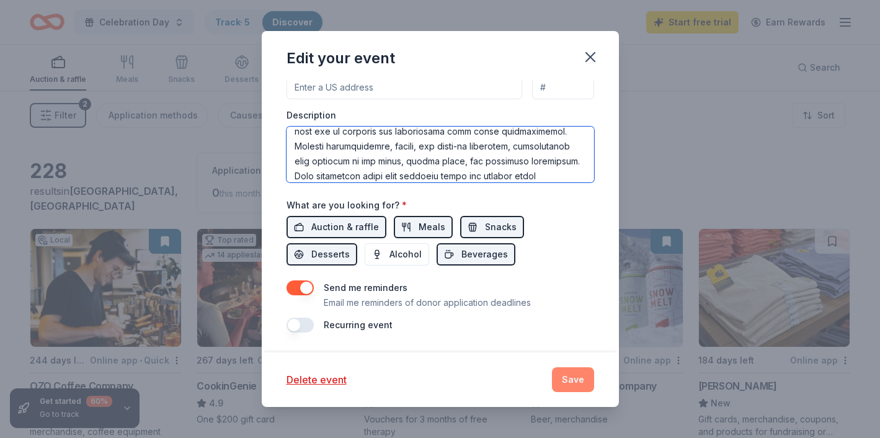
type textarea "About TeamWorks TeamWorks empowers youth through meaningful, hands-on stewardsh…"
click at [569, 391] on button "Save" at bounding box center [573, 379] width 42 height 25
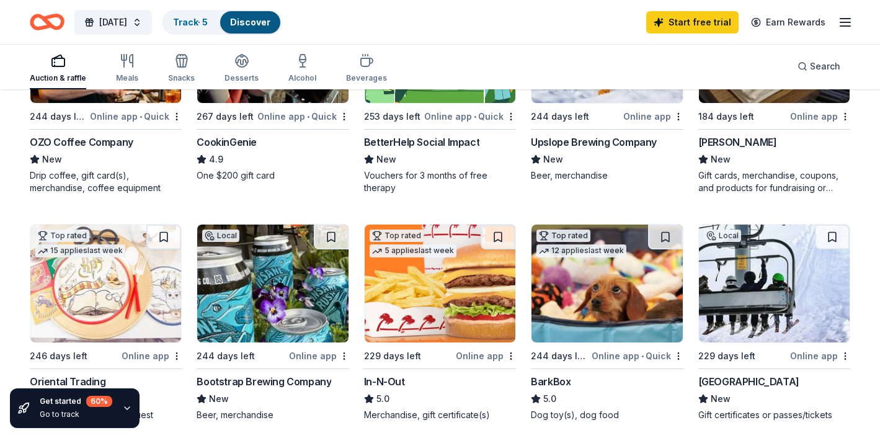
scroll to position [0, 0]
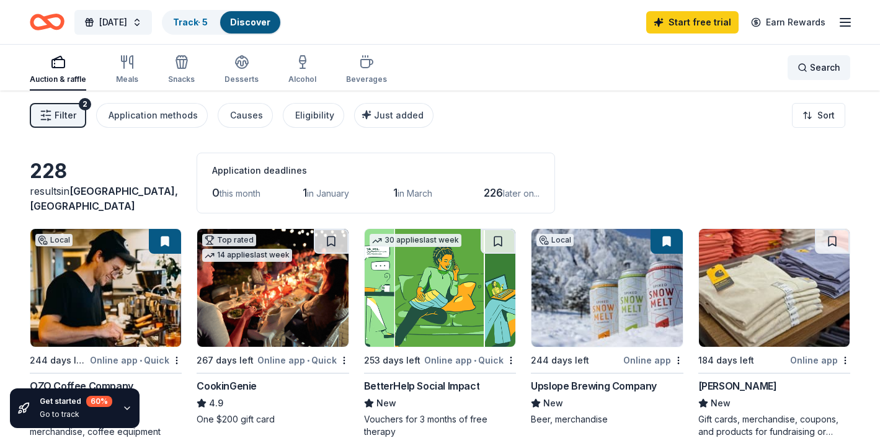
click at [838, 72] on span "Search" at bounding box center [825, 67] width 30 height 15
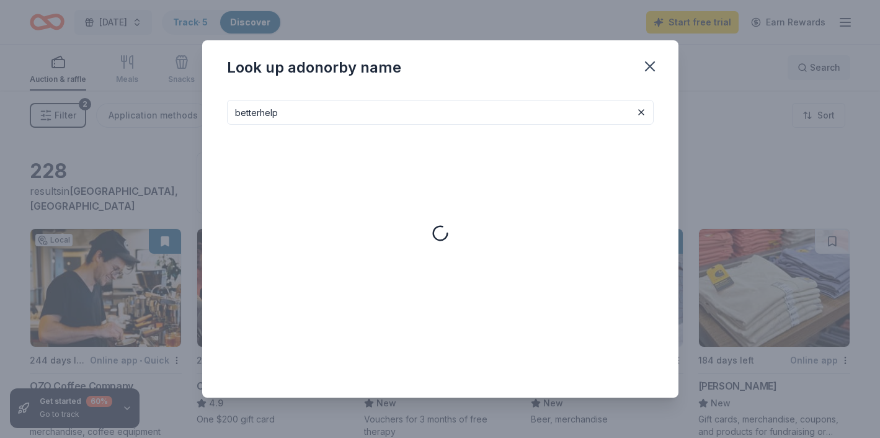
type input "betterhelp"
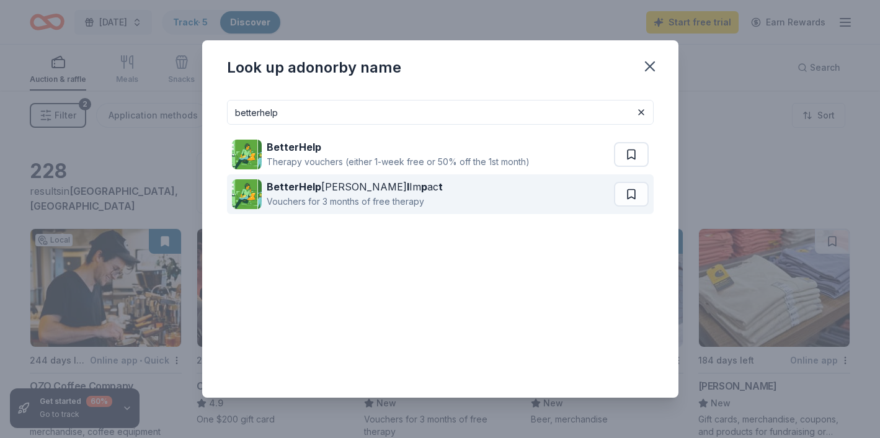
click at [441, 198] on div "BetterHelp Socia l Im p ac t Vouchers for 3 months of free therapy" at bounding box center [423, 194] width 382 height 40
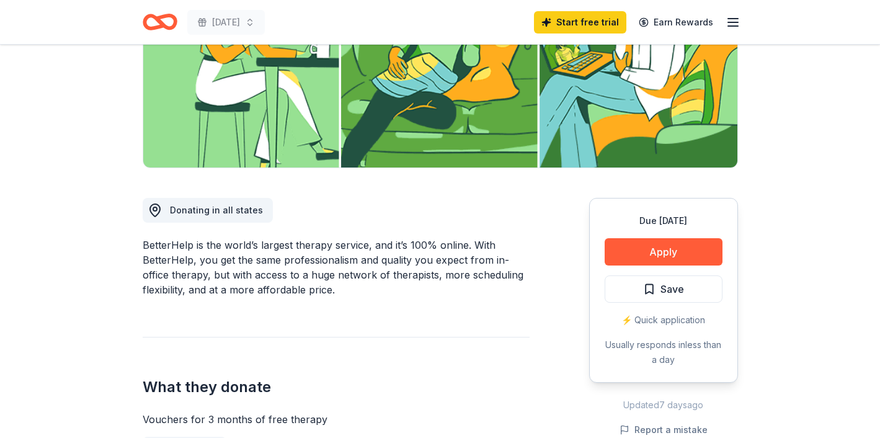
scroll to position [210, 0]
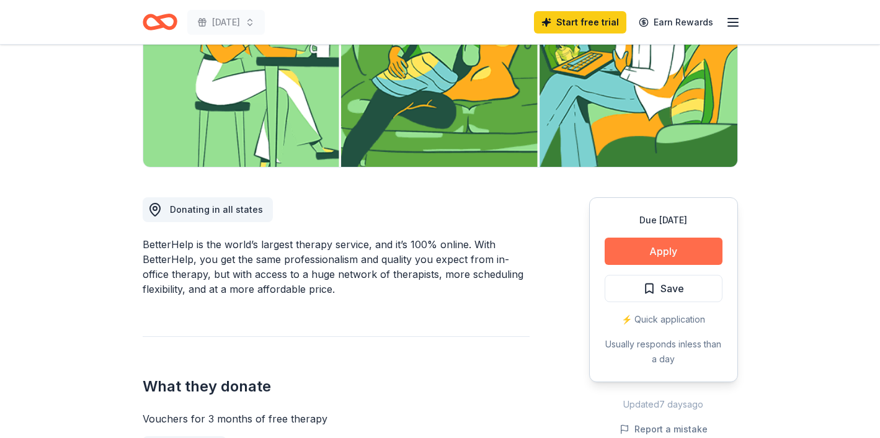
click at [649, 254] on button "Apply" at bounding box center [664, 251] width 118 height 27
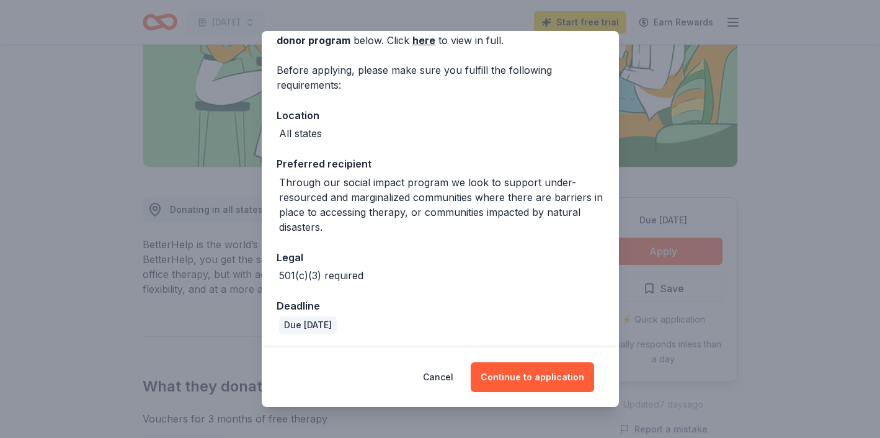
scroll to position [74, 0]
click at [507, 379] on button "Continue to application" at bounding box center [532, 377] width 123 height 30
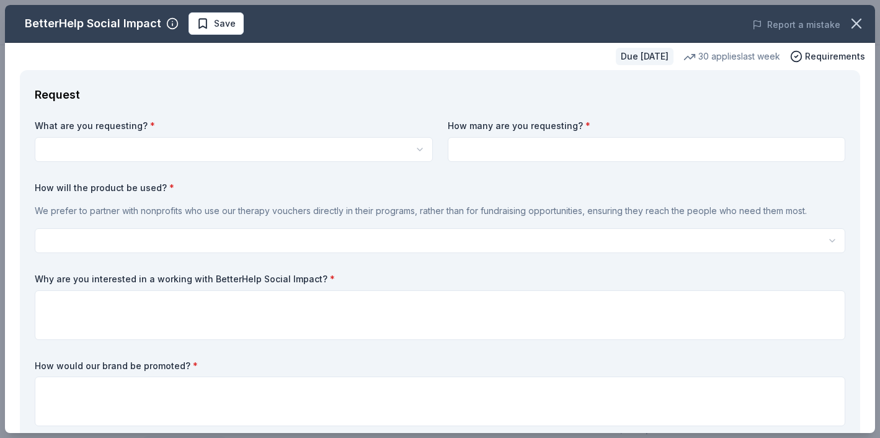
scroll to position [0, 0]
click at [223, 148] on html "[DATE] Start free trial Earn Rewards Due [DATE] Share BetterHelp Social Impact …" at bounding box center [440, 219] width 880 height 438
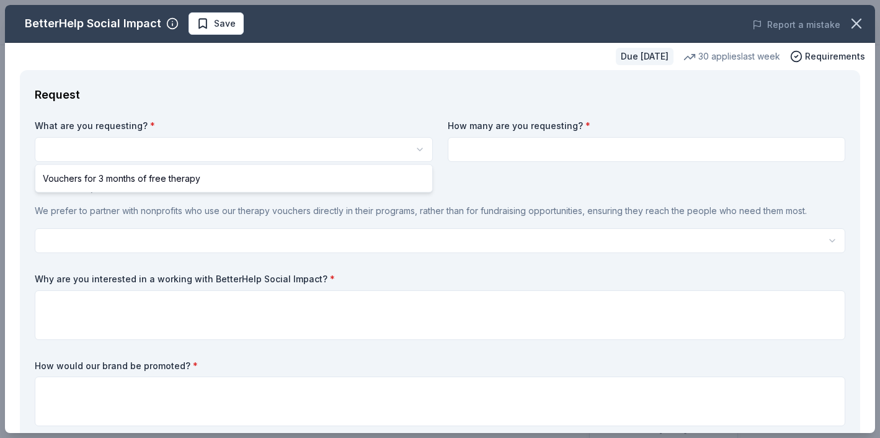
select select "Vouchers for 3 months of free therapy"
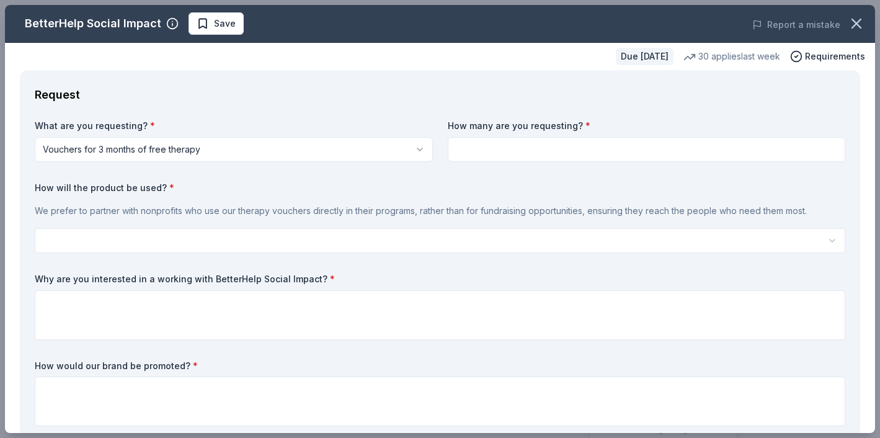
click at [490, 141] on input at bounding box center [647, 149] width 398 height 25
type input "1"
type input "10"
click at [371, 175] on div "What are you requesting? * Vouchers for 3 months of free therapy Vouchers for 3…" at bounding box center [440, 275] width 811 height 311
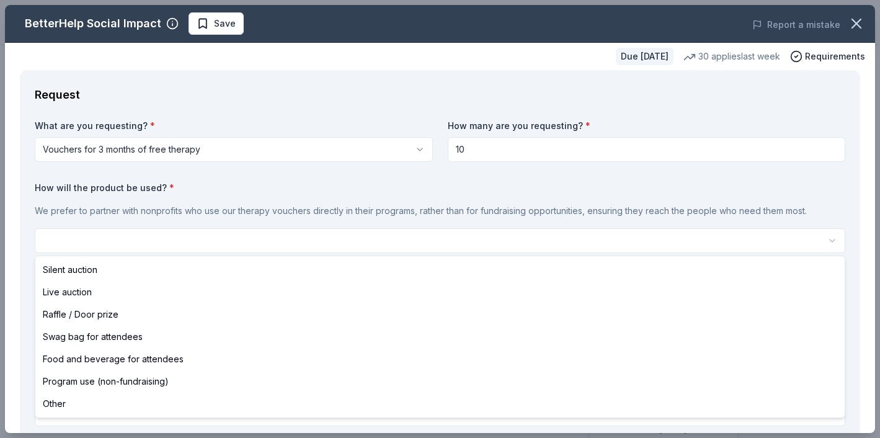
click at [215, 246] on html "[DATE] Save Apply Due [DATE] Share BetterHelp Social Impact New 30 applies last…" at bounding box center [440, 219] width 880 height 438
select select "raffleDoorPrize"
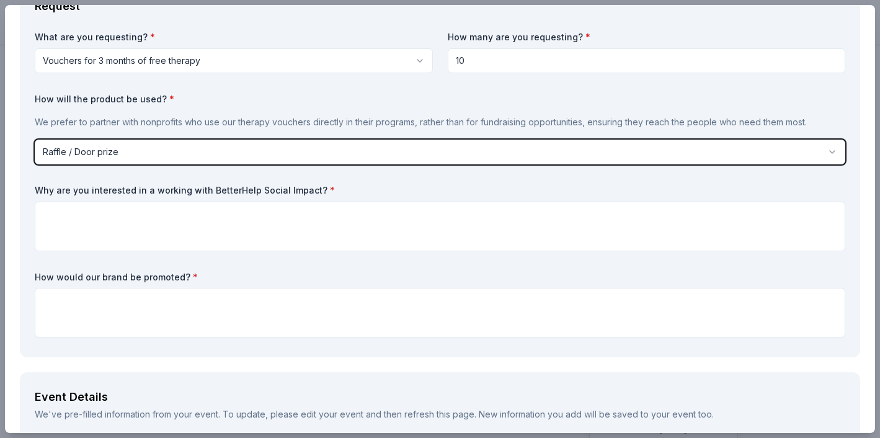
scroll to position [89, 0]
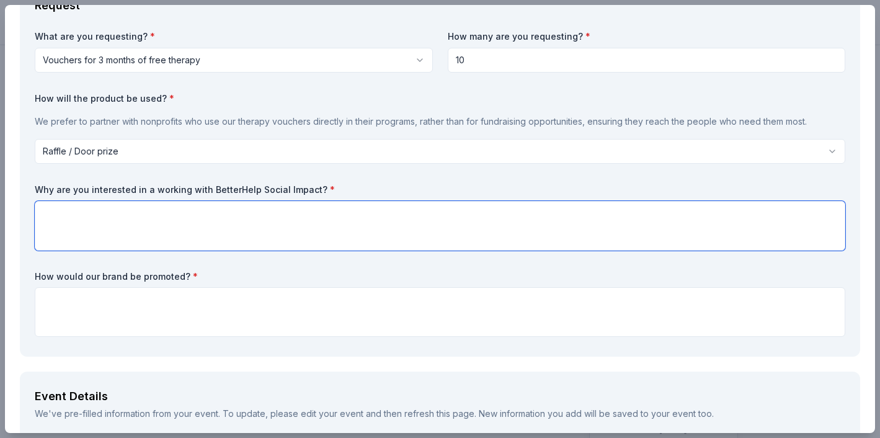
click at [265, 230] on textarea at bounding box center [440, 226] width 811 height 50
type textarea "T"
click at [125, 215] on textarea "Our program recenntly added a wellness coordinator which has been a position de…" at bounding box center [440, 226] width 811 height 50
click at [523, 211] on textarea "Our program recently added a wellness coordinator which has been a position ded…" at bounding box center [440, 226] width 811 height 50
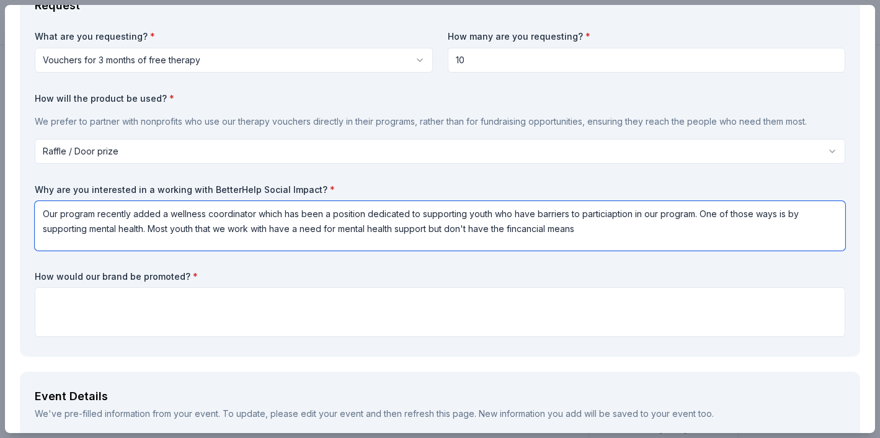
click at [529, 228] on textarea "Our program recently added a wellness coordinator which has been a position ded…" at bounding box center [440, 226] width 811 height 50
click at [599, 215] on textarea "Our program recently added a wellness coordinator which has been a position ded…" at bounding box center [440, 226] width 811 height 50
click at [593, 227] on textarea "Our program recently added a wellness coordinator which has been a position ded…" at bounding box center [440, 226] width 811 height 50
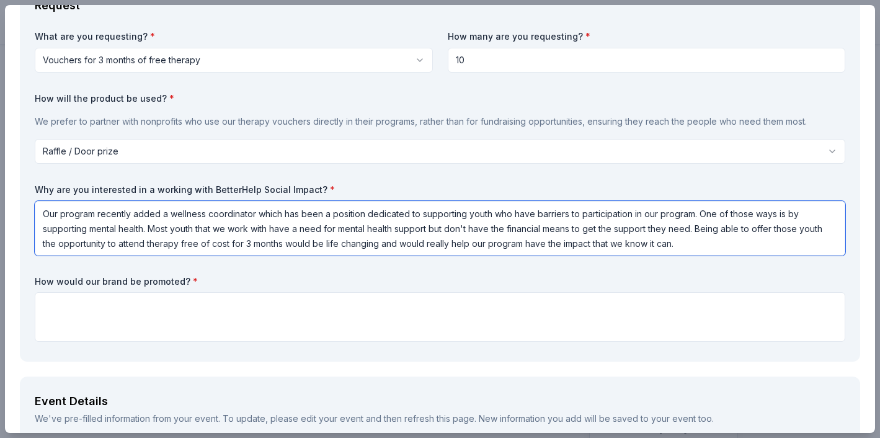
drag, startPoint x: 684, startPoint y: 246, endPoint x: 0, endPoint y: 169, distance: 688.3
click at [0, 169] on div "BetterHelp Social Impact Save Report a mistake Due [DATE] 30 applies last week …" at bounding box center [440, 219] width 880 height 438
type textarea "Our program recently added a wellness coordinator which has been a position ded…"
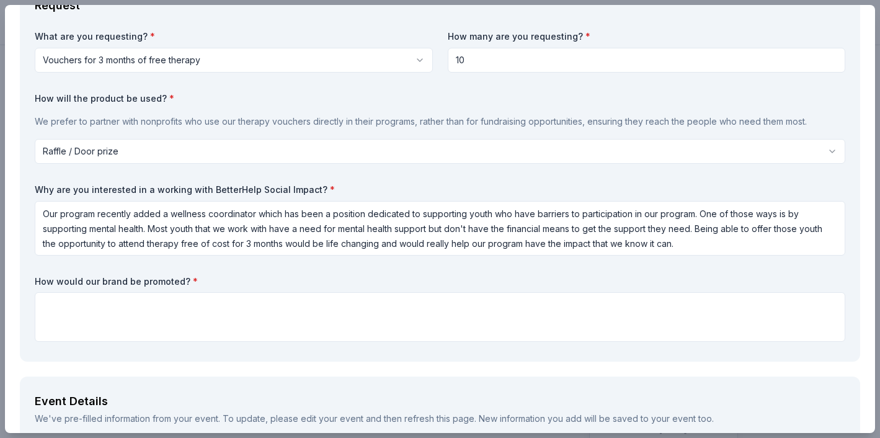
drag, startPoint x: 337, startPoint y: 191, endPoint x: 51, endPoint y: 189, distance: 285.9
click at [51, 189] on label "Why are you interested in a working with BetterHelp Social Impact? *" at bounding box center [440, 190] width 811 height 12
drag, startPoint x: 39, startPoint y: 187, endPoint x: 342, endPoint y: 189, distance: 302.6
click at [342, 189] on label "Why are you interested in a working with BetterHelp Social Impact? *" at bounding box center [440, 190] width 811 height 12
drag, startPoint x: 36, startPoint y: 187, endPoint x: 199, endPoint y: 186, distance: 163.1
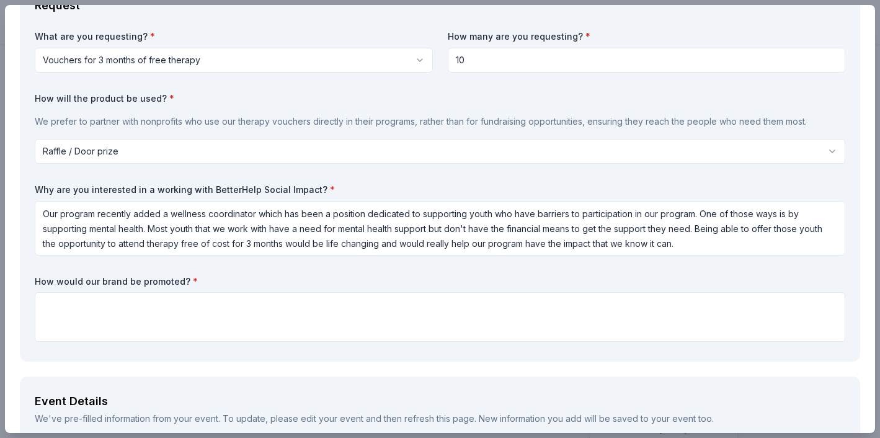
click at [199, 186] on label "Why are you interested in a working with BetterHelp Social Impact? *" at bounding box center [440, 190] width 811 height 12
drag, startPoint x: 234, startPoint y: 190, endPoint x: 141, endPoint y: 190, distance: 93.0
click at [141, 190] on label "Why are you interested in a working with BetterHelp Social Impact? *" at bounding box center [440, 190] width 811 height 12
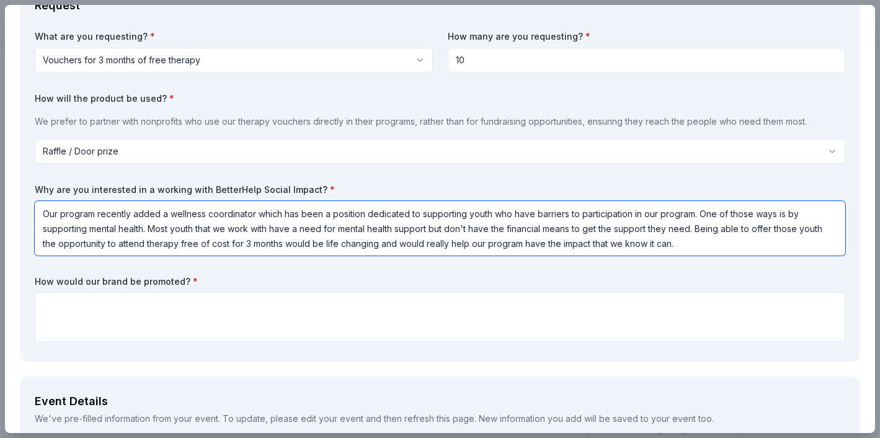
drag, startPoint x: 46, startPoint y: 213, endPoint x: 538, endPoint y: 242, distance: 493.2
click at [538, 242] on textarea "Our program recently added a wellness coordinator which has been a position ded…" at bounding box center [440, 228] width 811 height 55
drag, startPoint x: 682, startPoint y: 246, endPoint x: 26, endPoint y: 210, distance: 656.5
click at [24, 210] on div "Request What are you requesting? * Vouchers for 3 months of free therapy Vouche…" at bounding box center [440, 171] width 840 height 381
